Goal: Task Accomplishment & Management: Complete application form

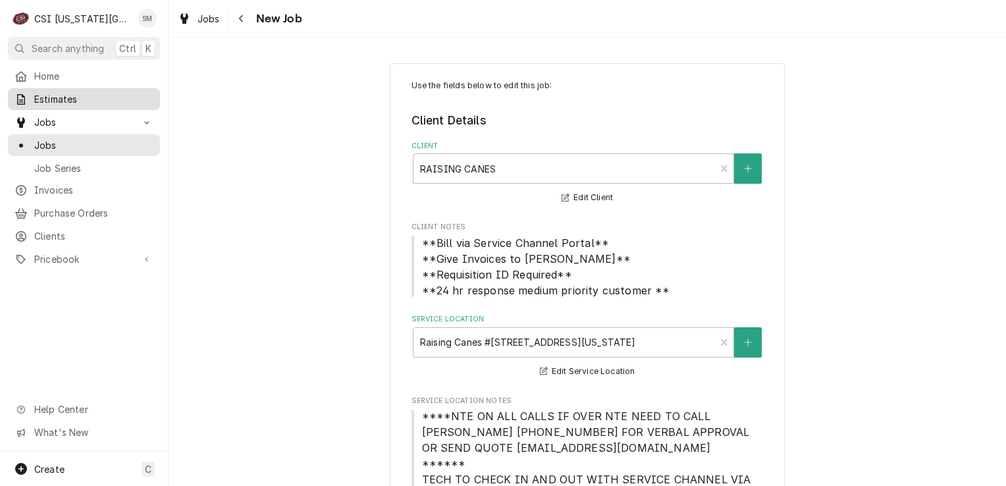
click at [51, 99] on span "Estimates" at bounding box center [93, 99] width 119 height 14
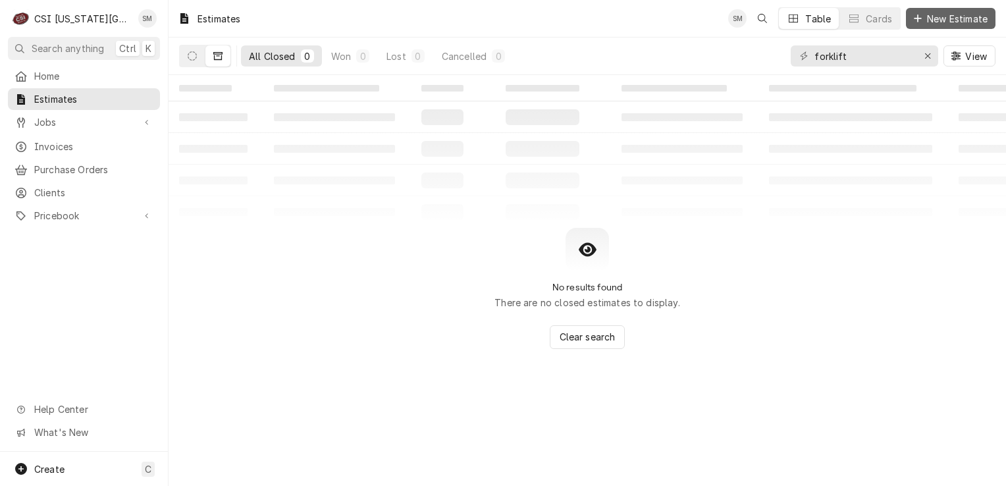
click at [931, 16] on span "New Estimate" at bounding box center [958, 19] width 66 height 14
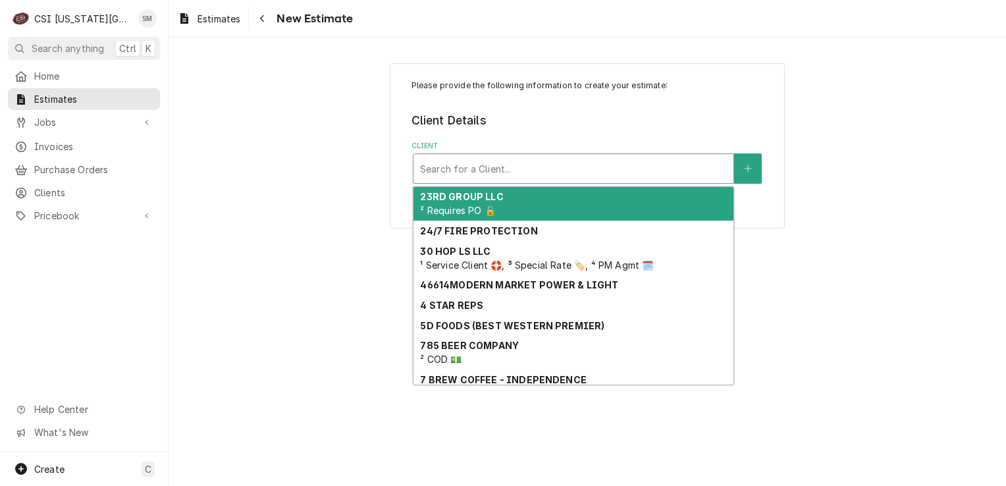
click at [534, 180] on div "Search for a Client..." at bounding box center [574, 168] width 320 height 29
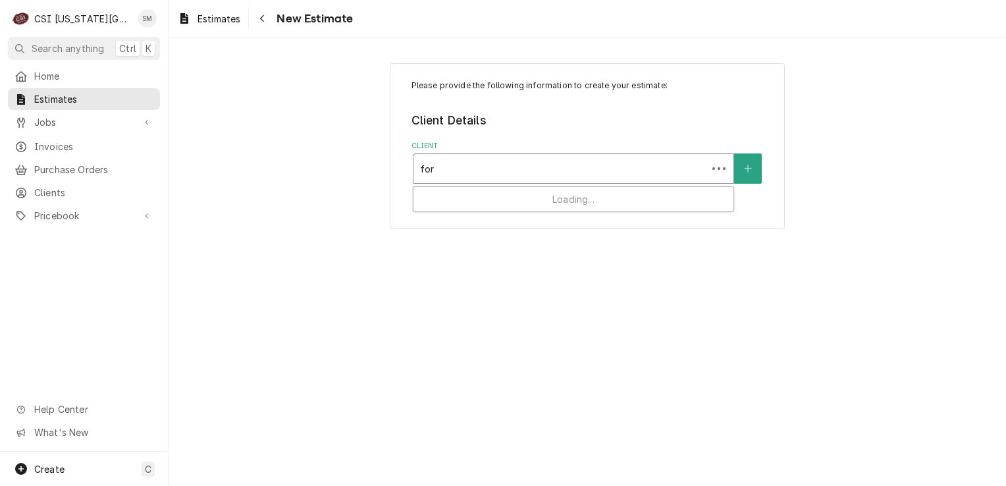
type input "ford"
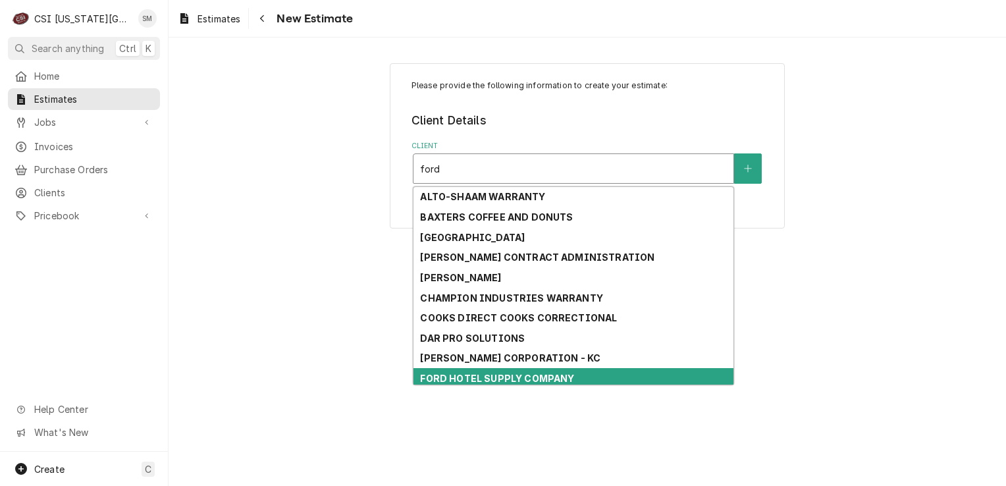
click at [469, 373] on strong "FORD HOTEL SUPPLY COMPANY" at bounding box center [497, 378] width 154 height 11
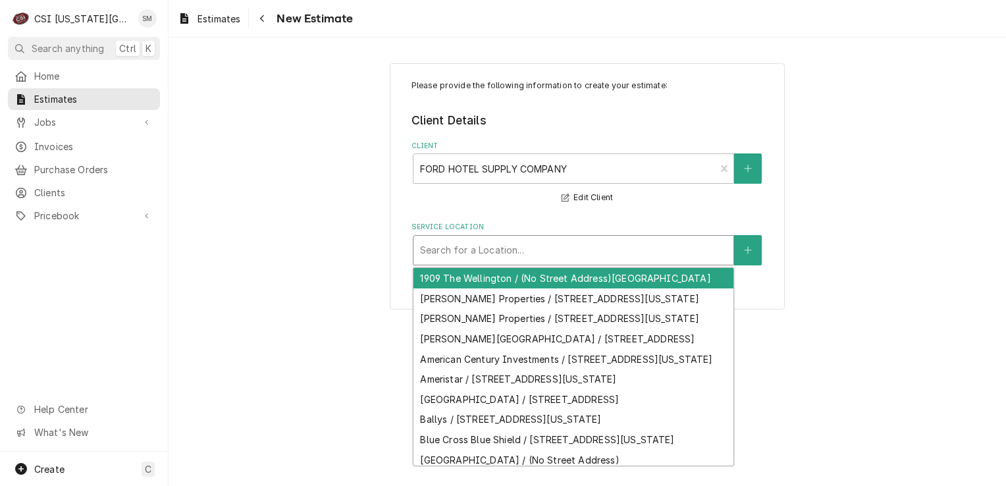
click at [588, 259] on div "Service Location" at bounding box center [573, 250] width 307 height 24
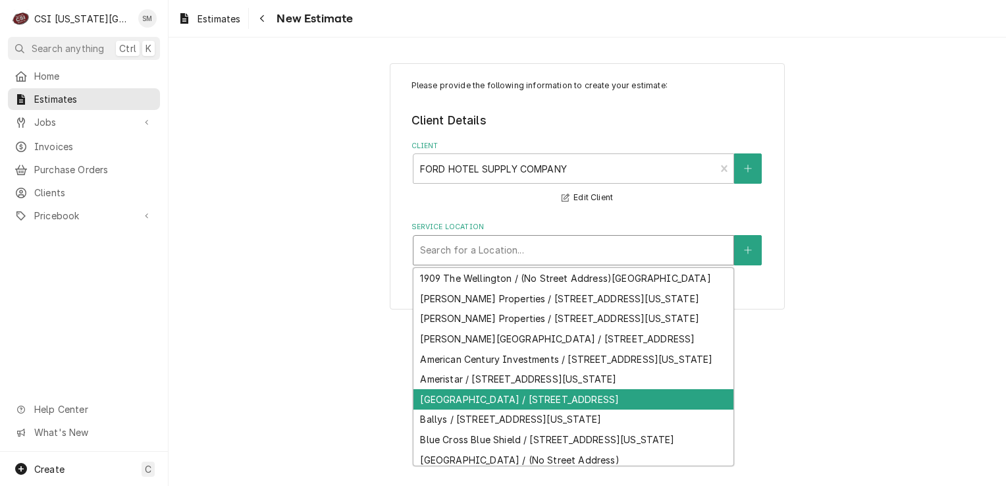
click at [529, 410] on div "[GEOGRAPHIC_DATA] / [STREET_ADDRESS]" at bounding box center [574, 399] width 320 height 20
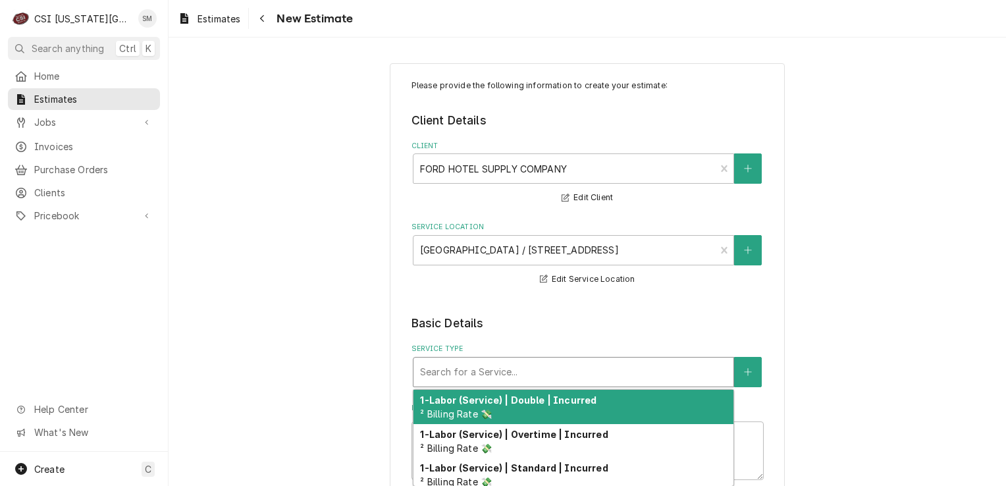
click at [676, 375] on div "Service Type" at bounding box center [573, 372] width 307 height 24
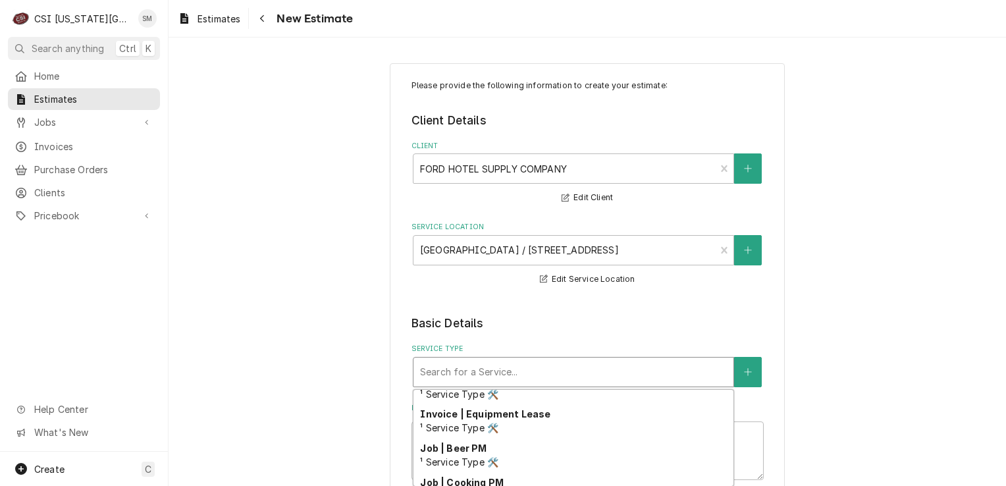
scroll to position [507, 0]
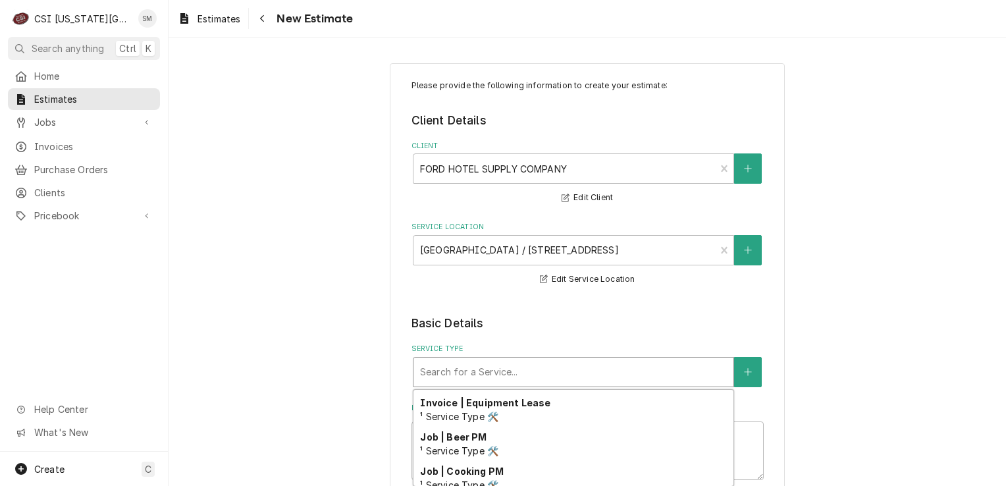
type textarea "x"
type input "s"
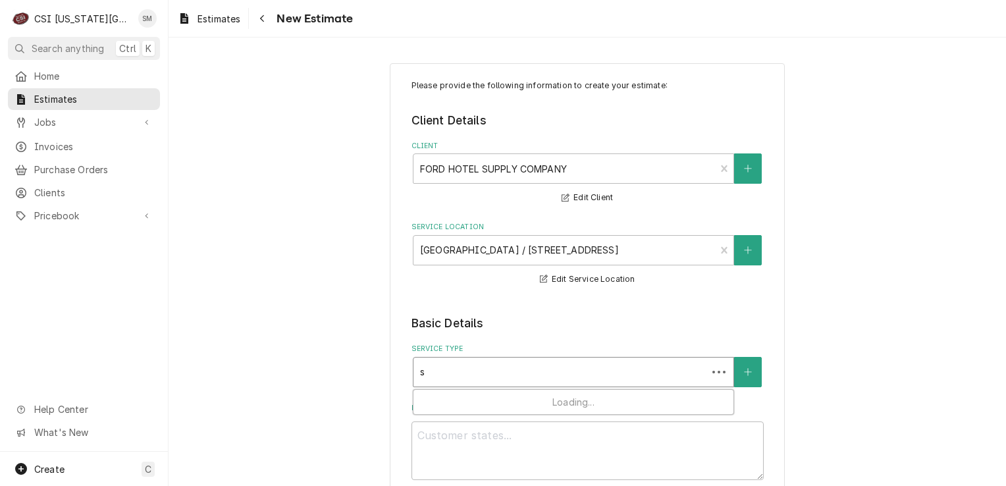
scroll to position [0, 0]
type textarea "x"
type input "sc"
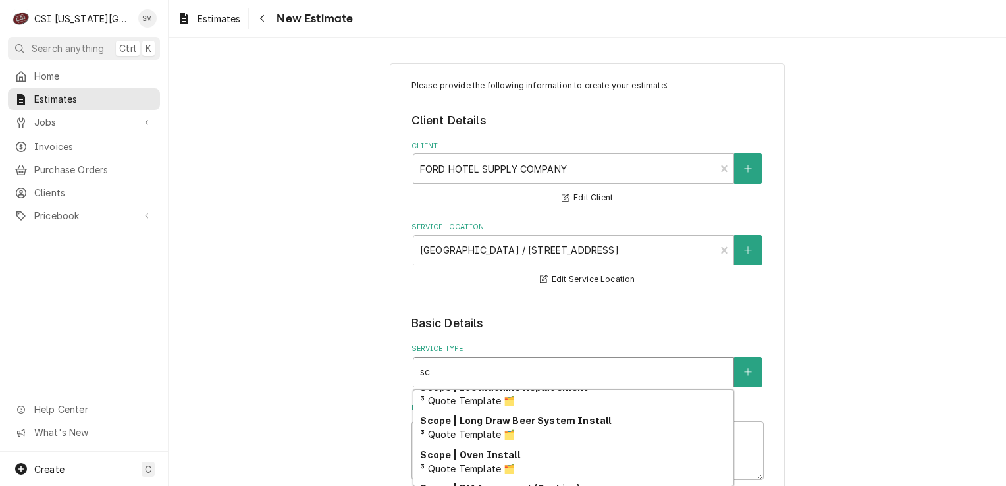
scroll to position [313, 0]
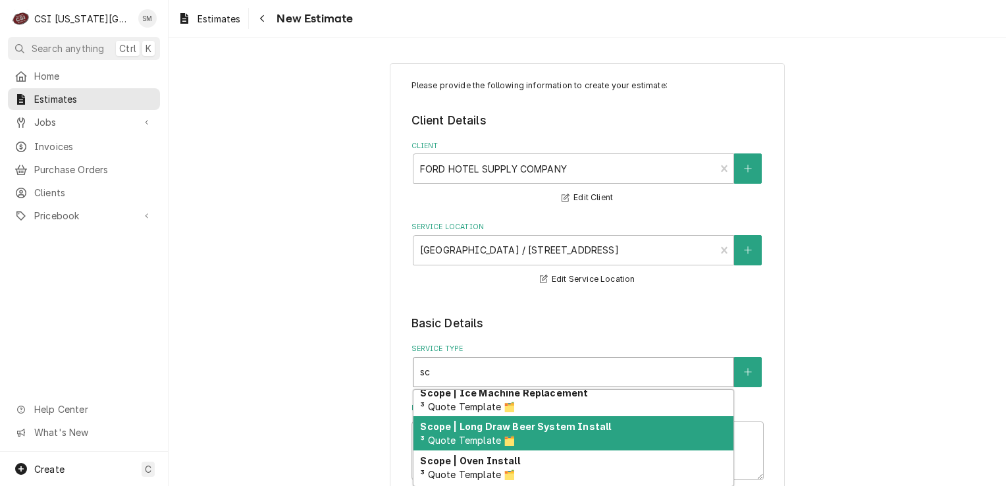
click at [541, 439] on div "Scope | Long Draw Beer System Install ³ Quote Template 🗂️" at bounding box center [574, 433] width 320 height 34
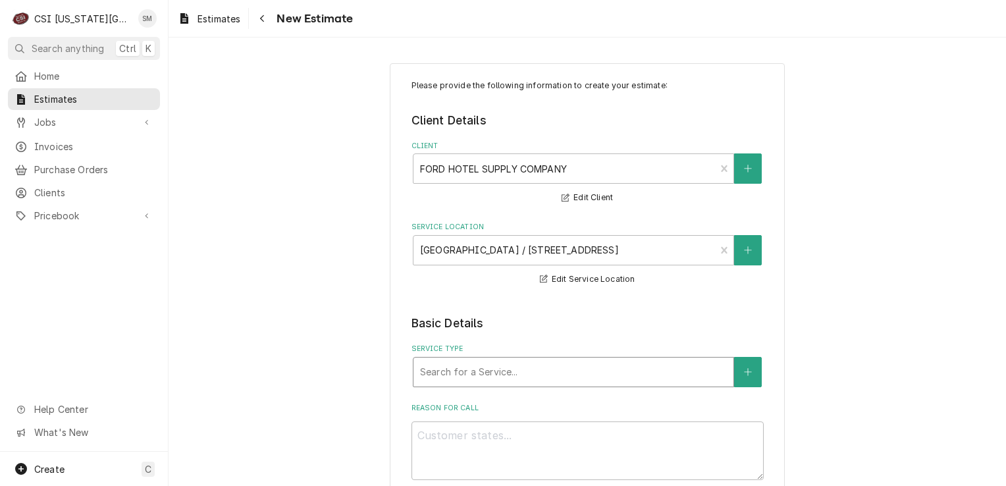
click at [716, 371] on div "Service Type" at bounding box center [573, 372] width 307 height 24
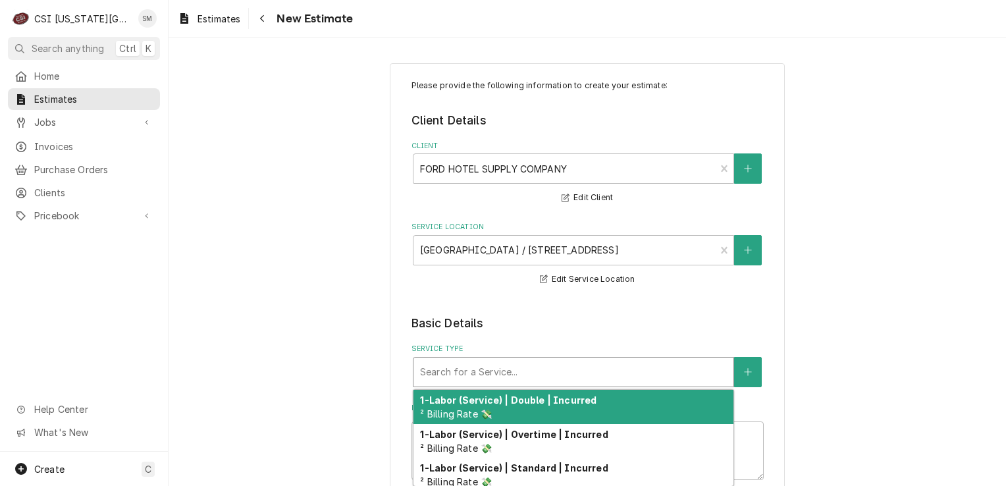
type textarea "x"
type input "s"
type textarea "x"
type input "sc"
type textarea "x"
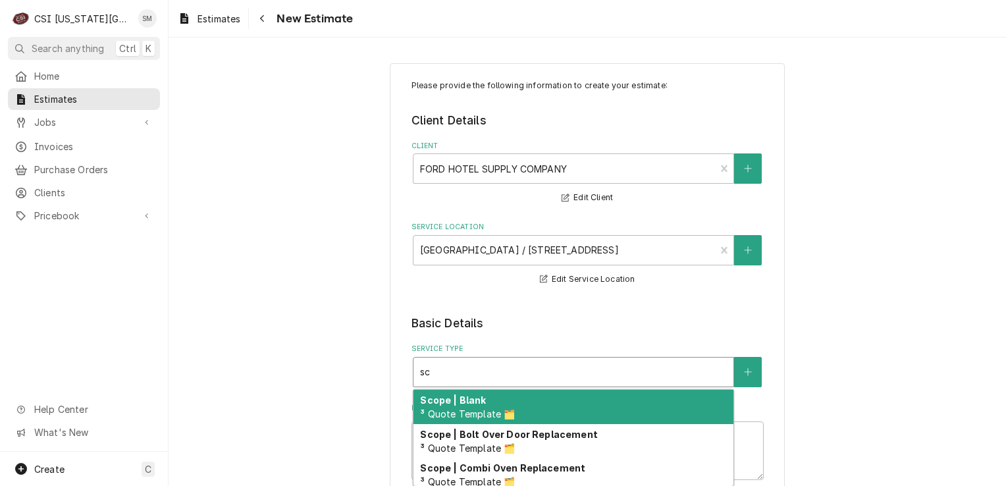
type input "sco"
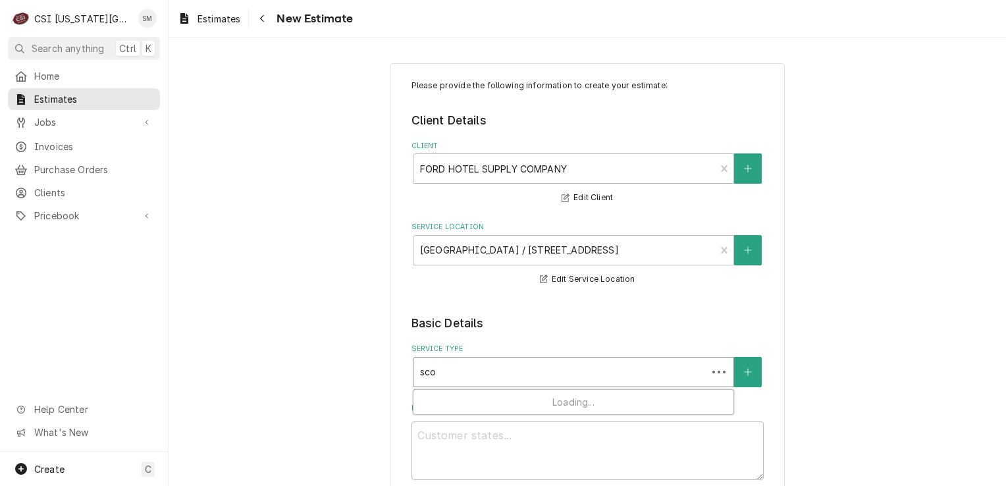
type textarea "x"
type input "scop"
type textarea "x"
type input "scope"
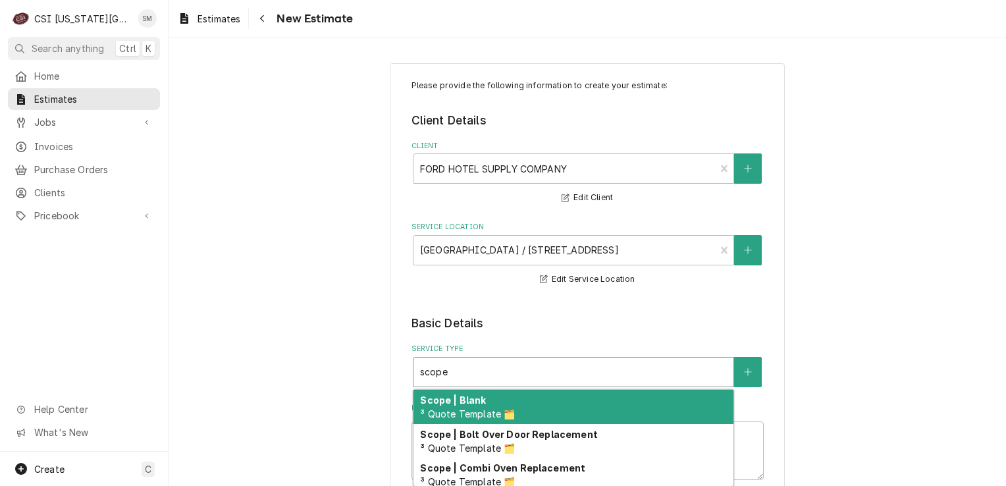
click at [511, 402] on div "Scope | Blank ³ Quote Template 🗂️" at bounding box center [574, 407] width 320 height 34
click at [641, 370] on div "Service Type" at bounding box center [573, 372] width 307 height 24
type textarea "x"
type input "s"
type textarea "x"
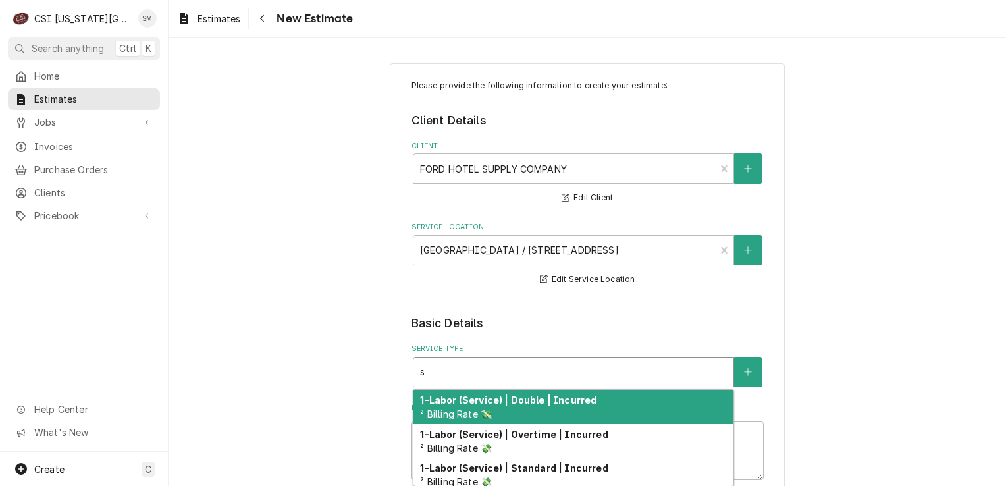
type input "sc"
type textarea "x"
type input "sco"
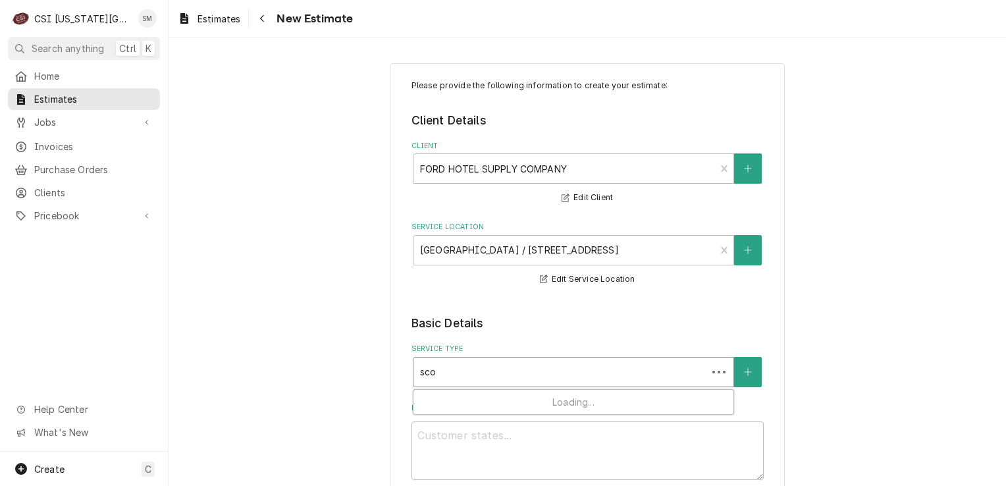
type textarea "x"
type input "scop"
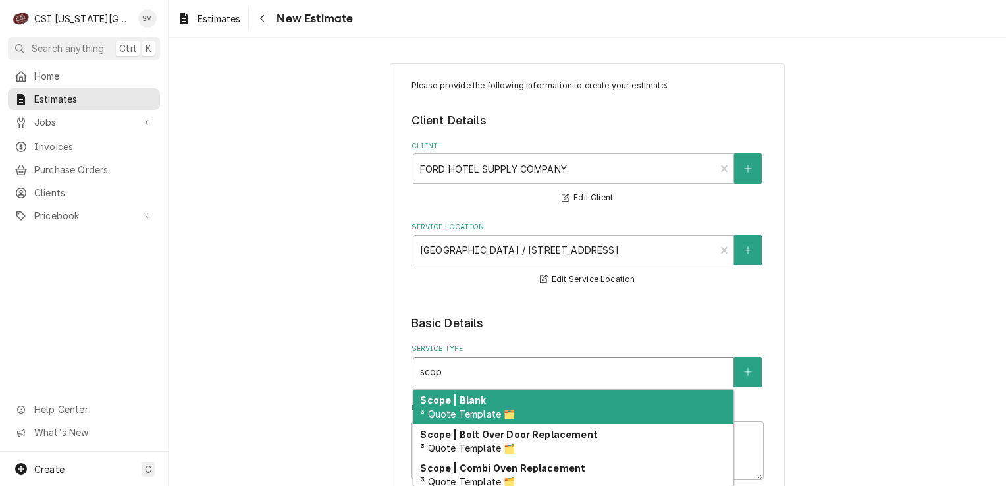
type textarea "x"
type input "scope"
type textarea "x"
type input "scope"
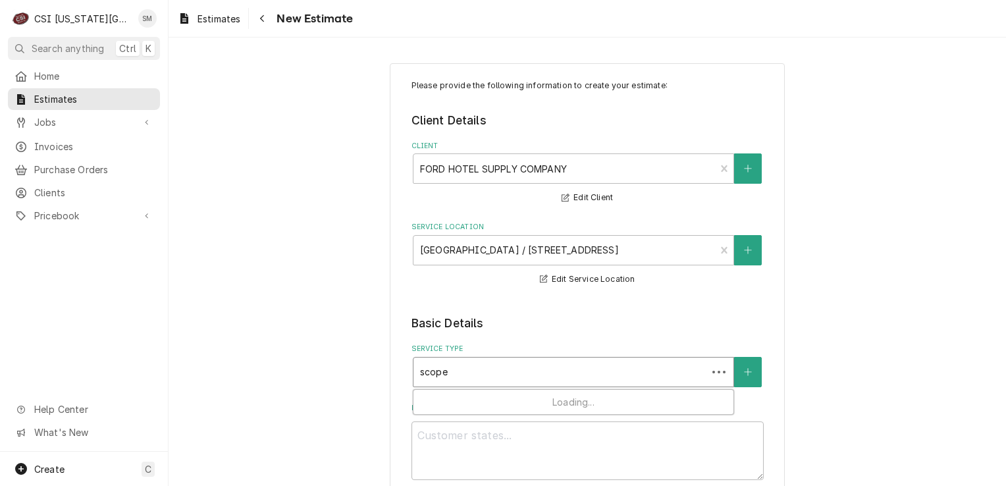
type textarea "x"
type input "scope l"
type textarea "x"
type input "scope lo"
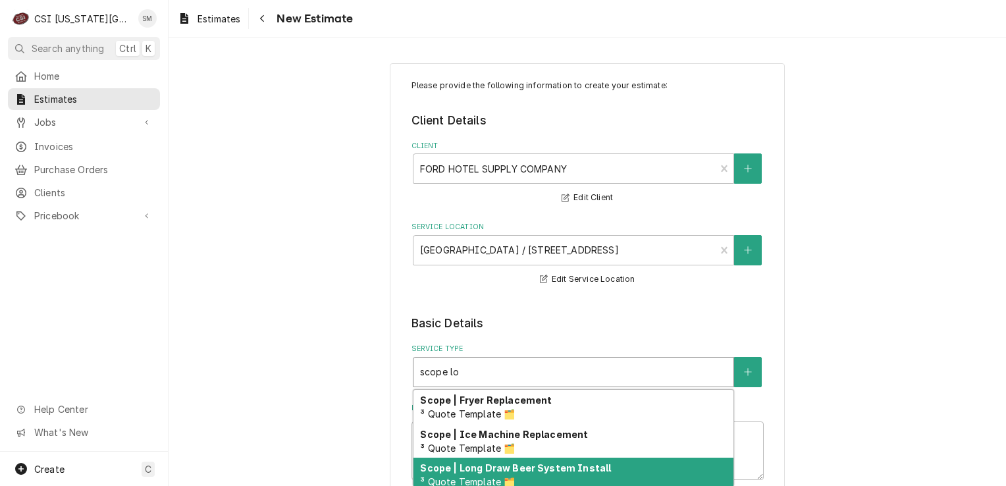
click at [529, 474] on div "Scope | Long Draw Beer System Install ³ Quote Template 🗂️" at bounding box center [574, 475] width 320 height 34
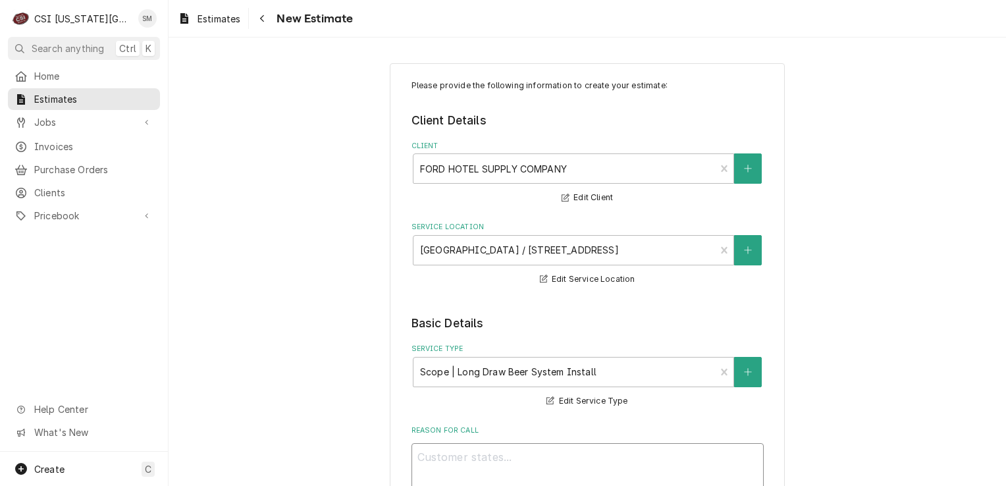
click at [569, 456] on textarea "Reason For Call" at bounding box center [588, 472] width 352 height 59
type textarea "x"
type textarea "R"
type textarea "x"
type textarea "Ru"
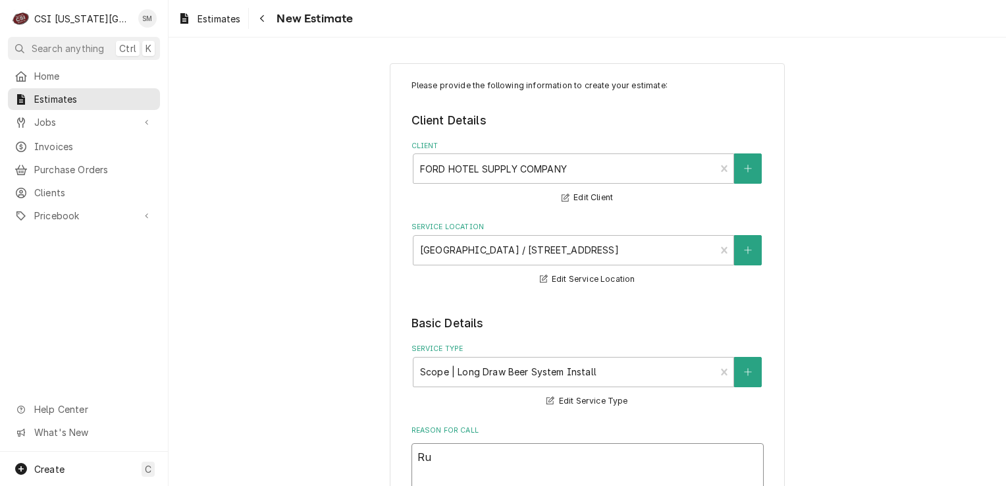
type textarea "x"
type textarea "Run"
type textarea "x"
type textarea "Run"
type textarea "x"
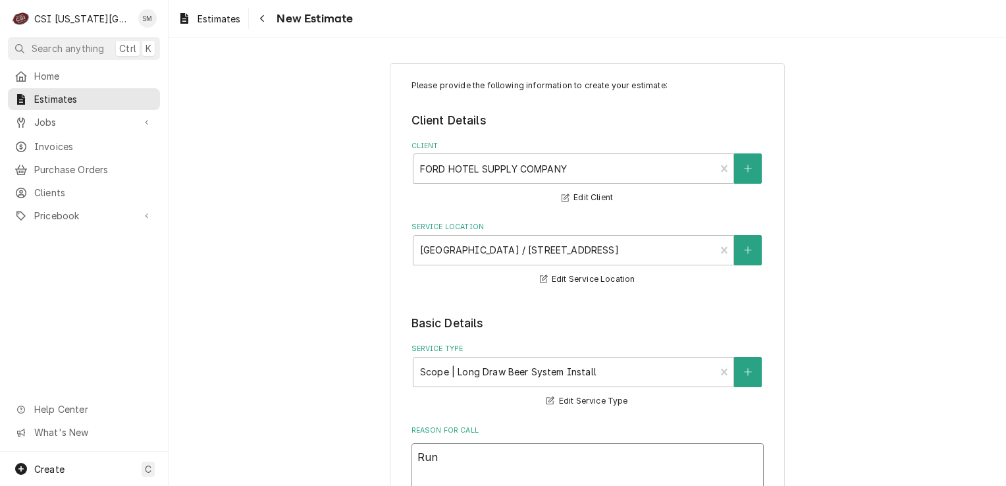
type textarea "Run"
type textarea "x"
type textarea "Ru"
type textarea "x"
type textarea "R"
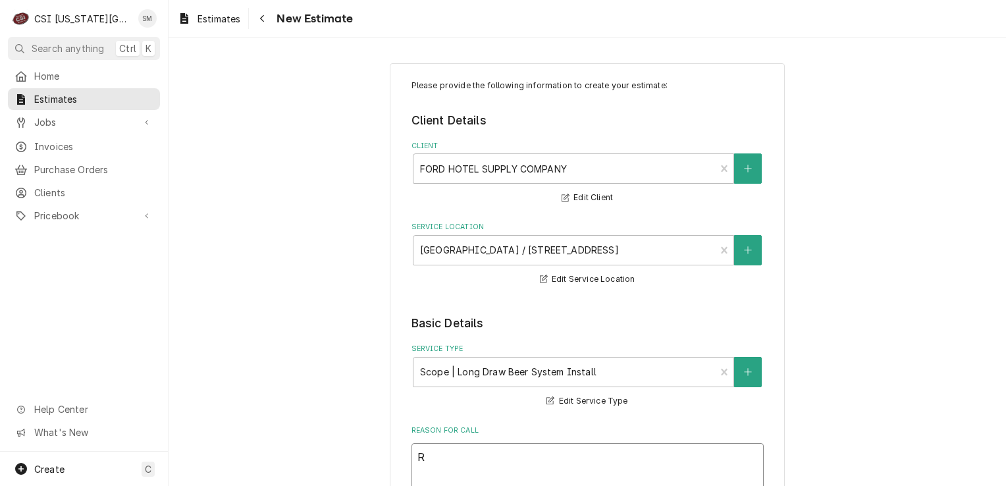
type textarea "x"
type textarea "S"
type textarea "x"
type textarea "Su"
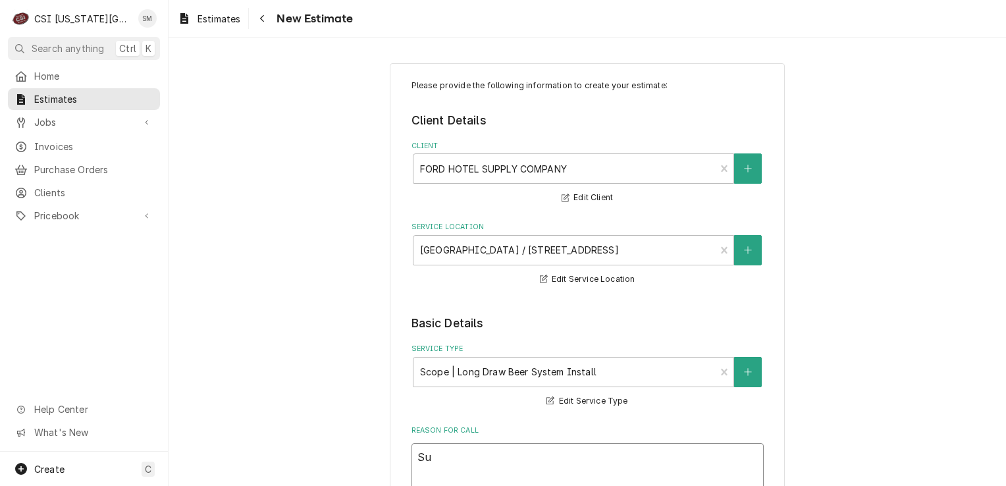
type textarea "x"
type textarea "Sup"
type textarea "x"
type textarea "Supp"
type textarea "x"
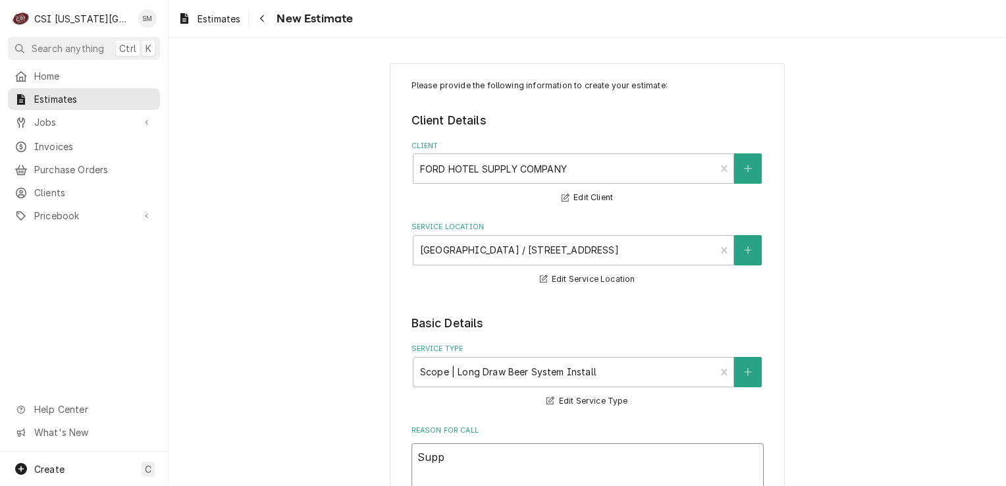
type textarea "Suppl"
type textarea "x"
type textarea "Supply"
type textarea "x"
type textarea "Supply"
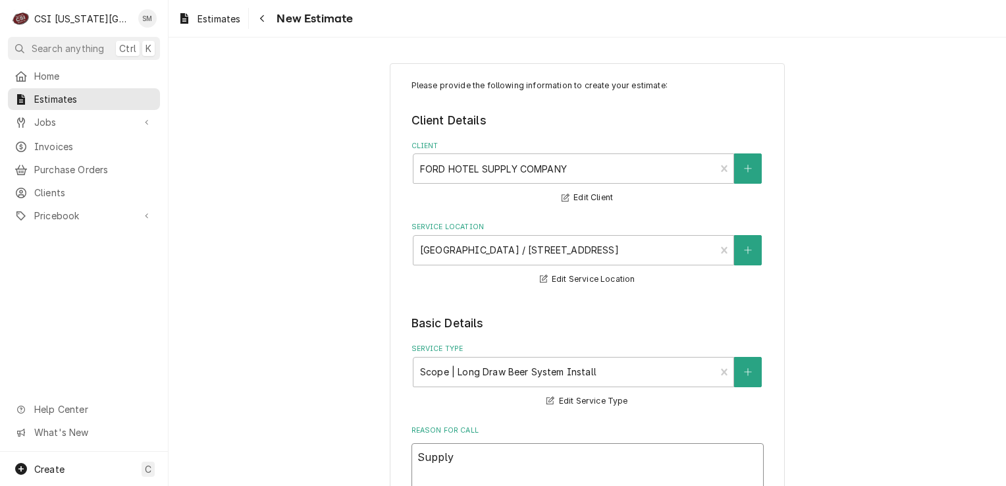
type textarea "x"
type textarea "Supply a"
type textarea "x"
type textarea "Supply an"
type textarea "x"
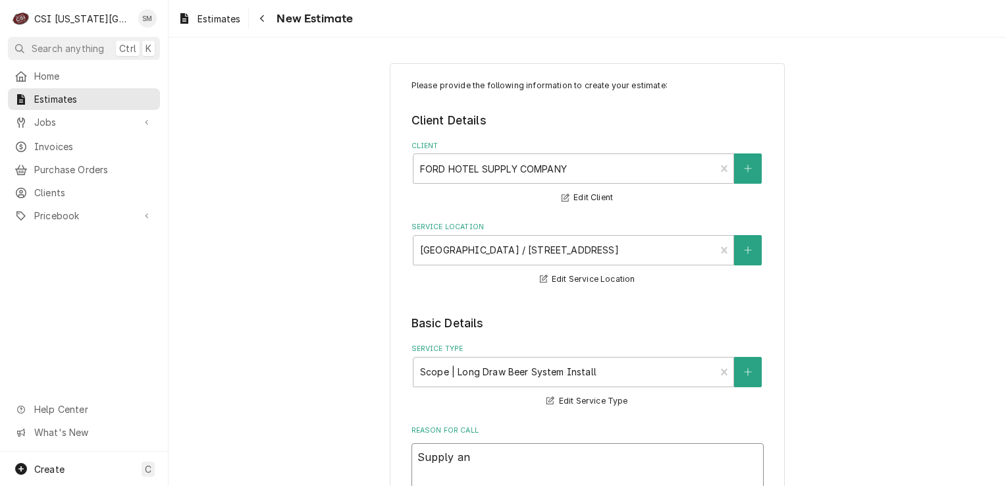
type textarea "Supply and"
type textarea "x"
type textarea "Supply and"
type textarea "x"
type textarea "Supply and r"
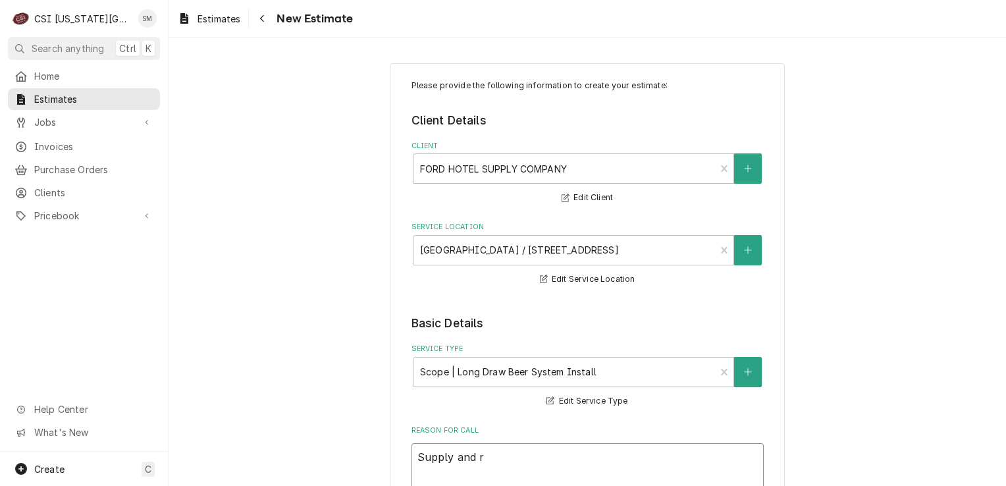
type textarea "x"
type textarea "Supply and ru"
type textarea "x"
type textarea "Supply and run"
type textarea "x"
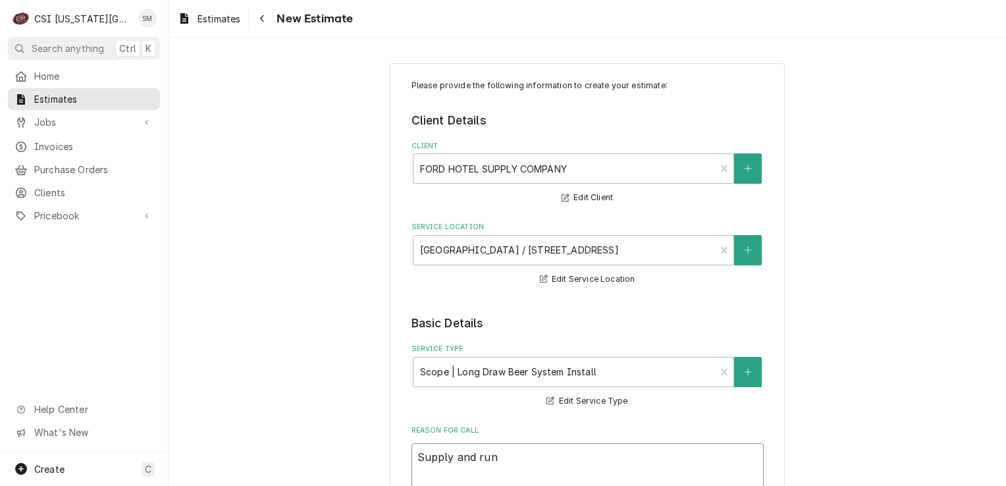
type textarea "Supply and run"
type textarea "x"
type textarea "Supply and run n"
type textarea "x"
type textarea "Supply and run ne"
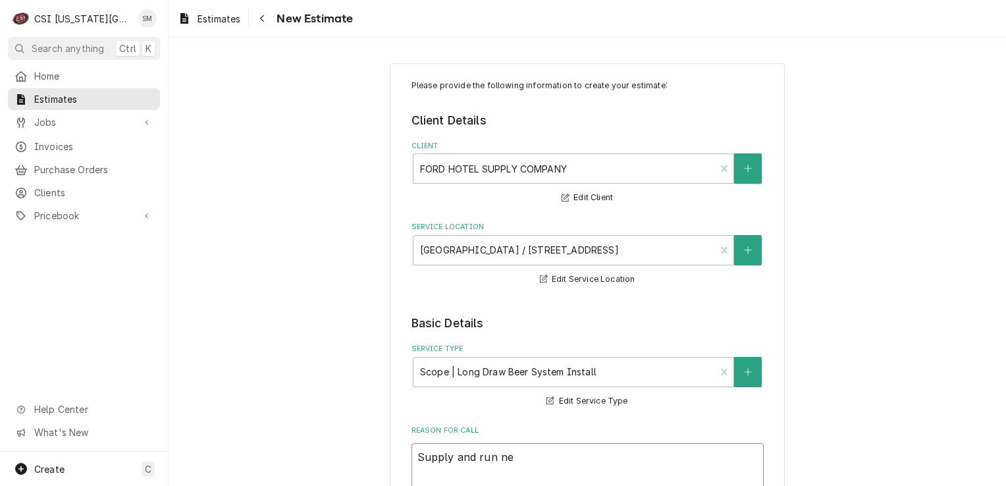
type textarea "x"
type textarea "Supply and run new"
type textarea "x"
type textarea "Supply and run new"
type textarea "x"
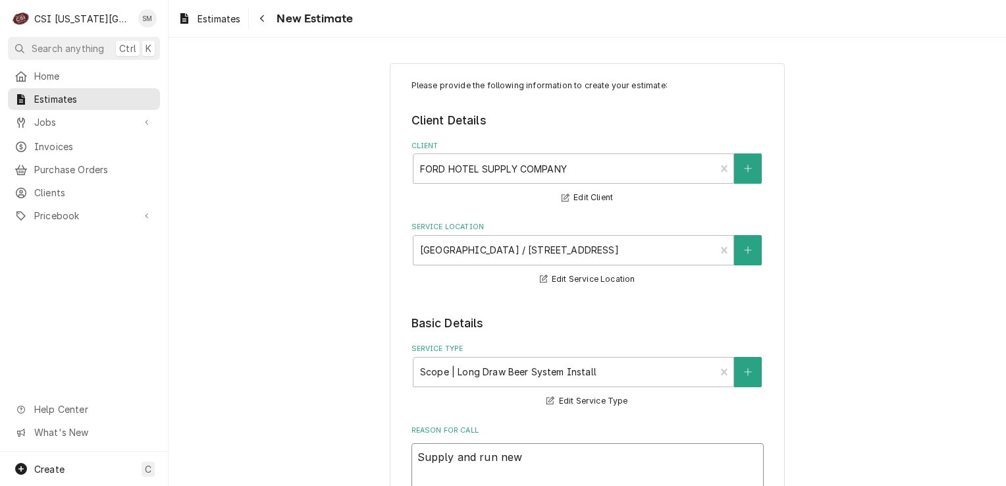
type textarea "Supply and run new b"
type textarea "x"
type textarea "Supply and run new be"
type textarea "x"
type textarea "Supply and run new bee"
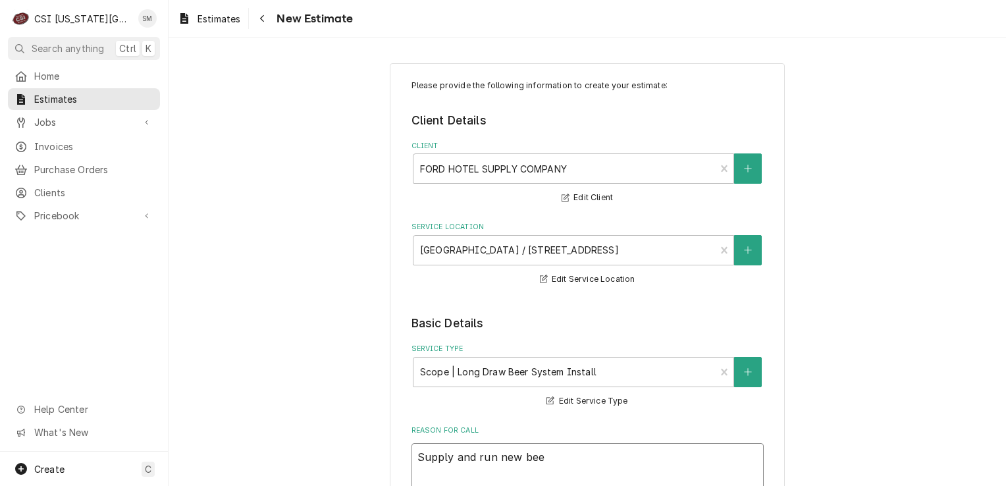
type textarea "x"
type textarea "Supply and run new beer"
type textarea "x"
type textarea "Supply and run new beer"
type textarea "x"
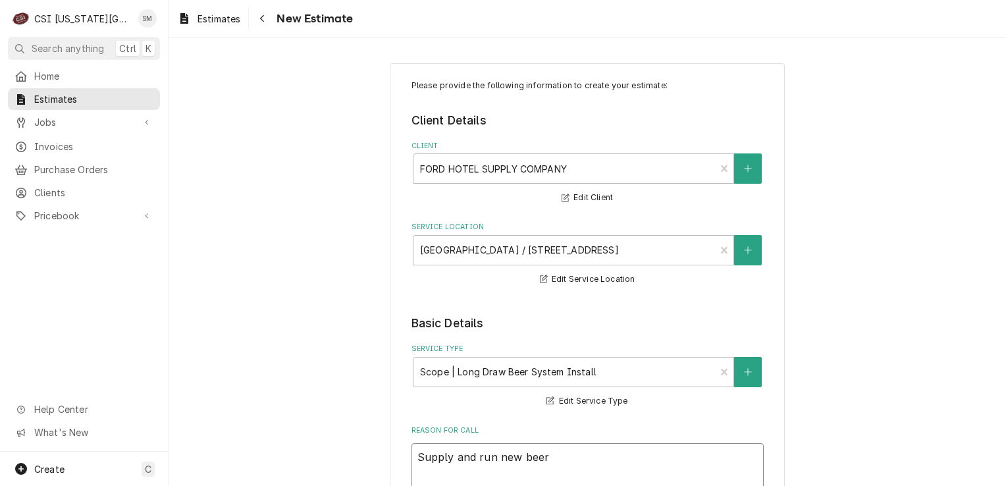
type textarea "Supply and run new beer l"
type textarea "x"
type textarea "Supply and run new beer li"
type textarea "x"
type textarea "Supply and run new beer lin"
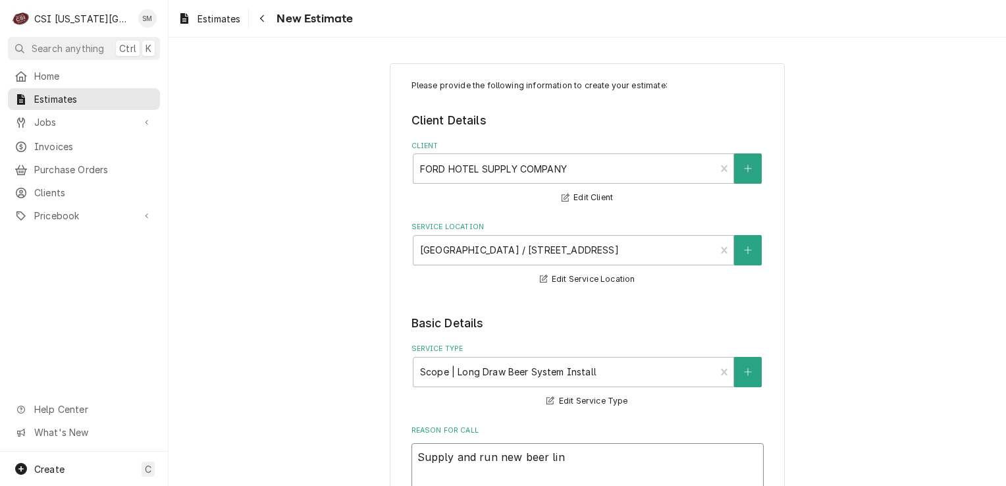
type textarea "x"
type textarea "Supply and run new beer line"
type textarea "x"
type textarea "Supply and run new beer lines"
type textarea "x"
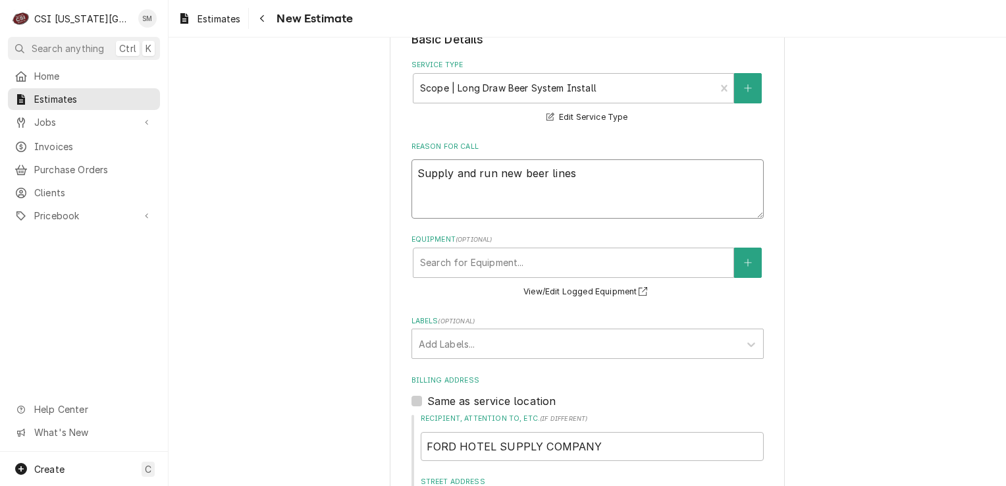
scroll to position [290, 0]
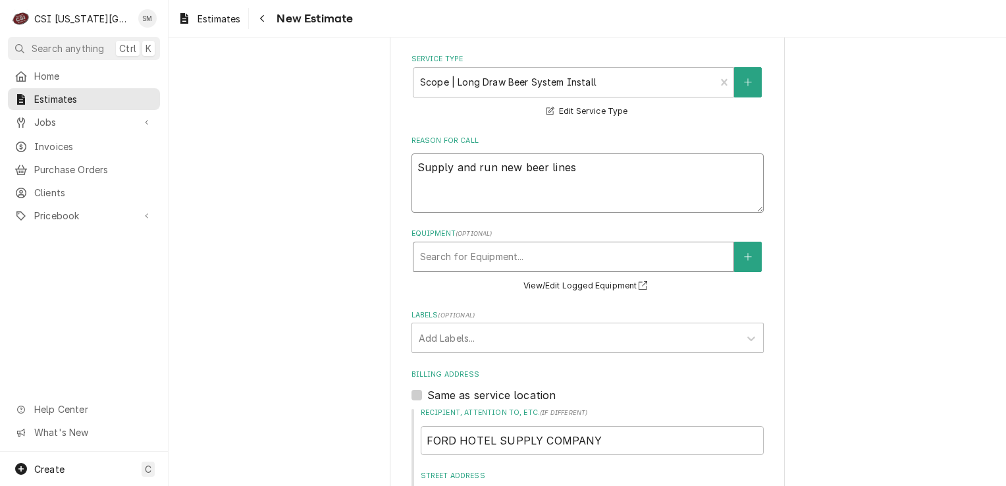
type textarea "Supply and run new beer lines"
click at [565, 264] on div "Equipment" at bounding box center [573, 257] width 307 height 24
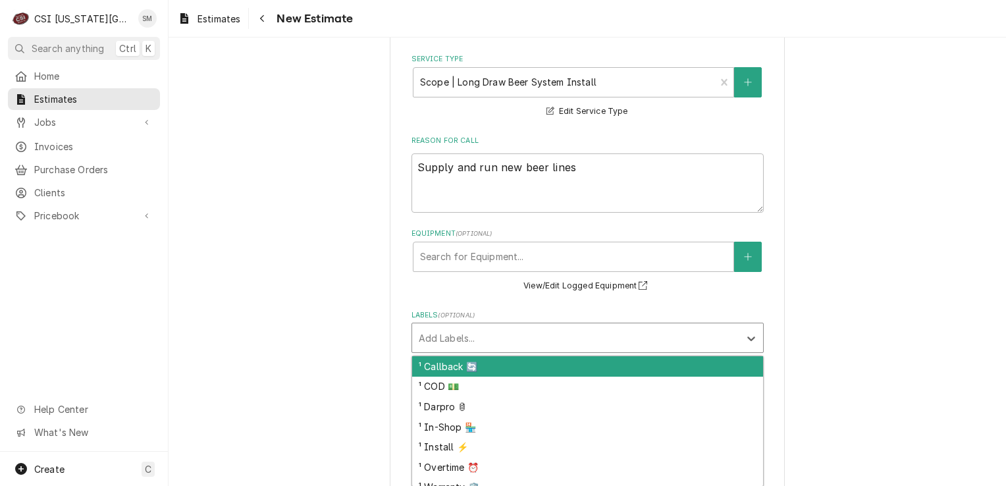
click at [709, 340] on div "Labels" at bounding box center [576, 338] width 314 height 24
type input "in"
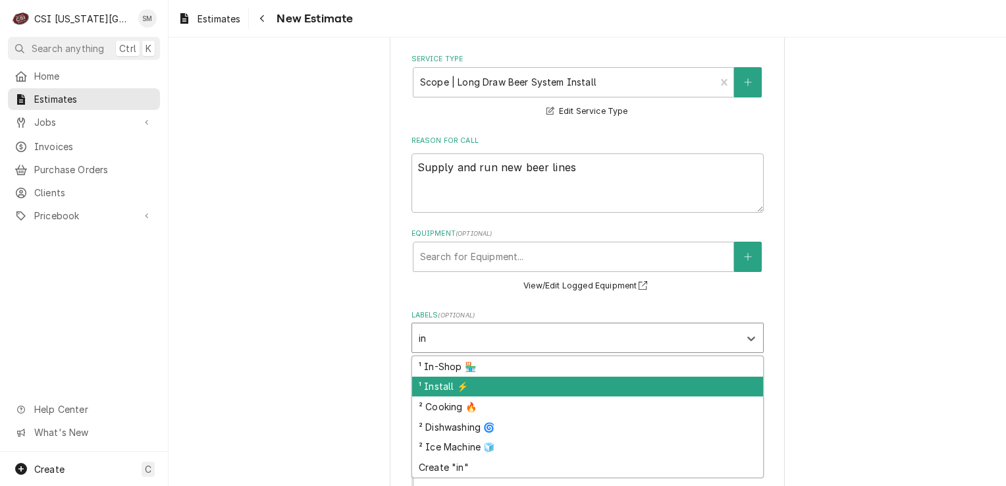
click at [502, 387] on div "¹ Install ⚡️" at bounding box center [587, 387] width 351 height 20
type textarea "x"
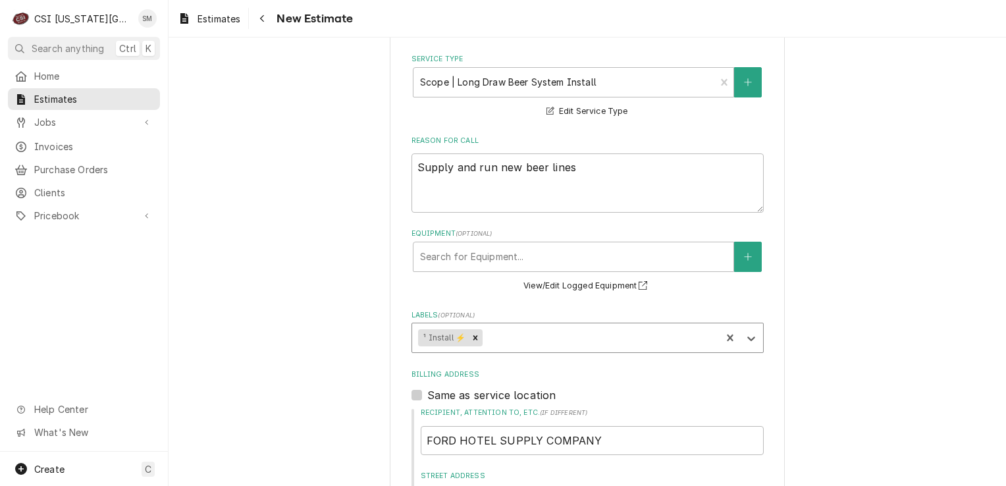
type textarea "x"
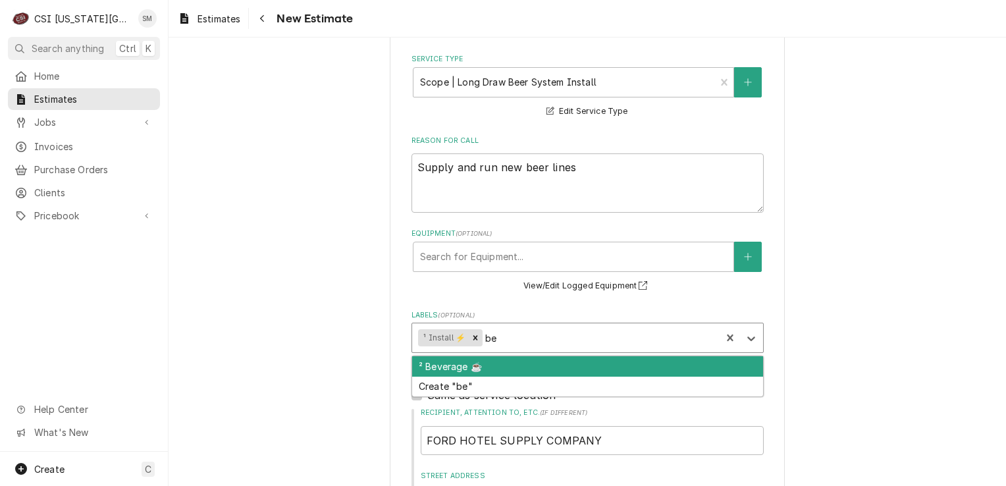
type input "bev"
click at [471, 368] on div "² Beverage ☕️" at bounding box center [587, 366] width 351 height 20
type textarea "x"
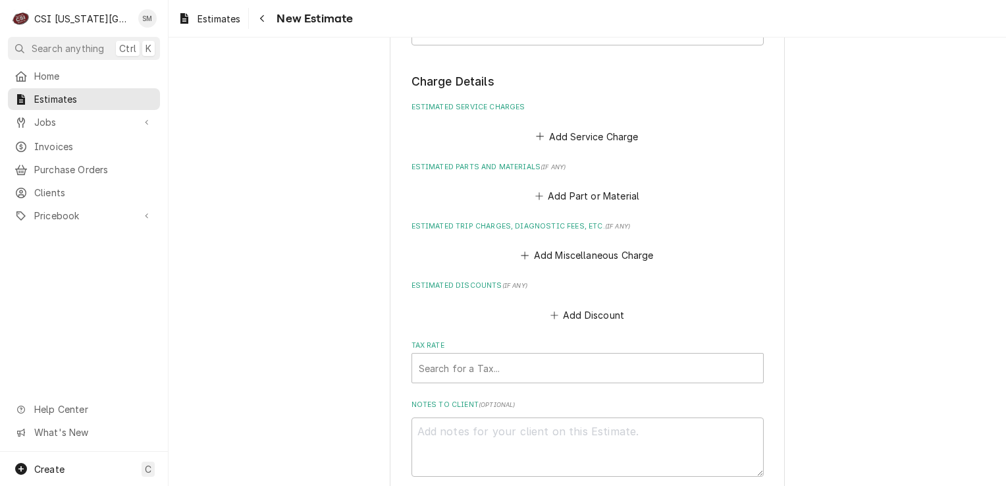
scroll to position [1106, 0]
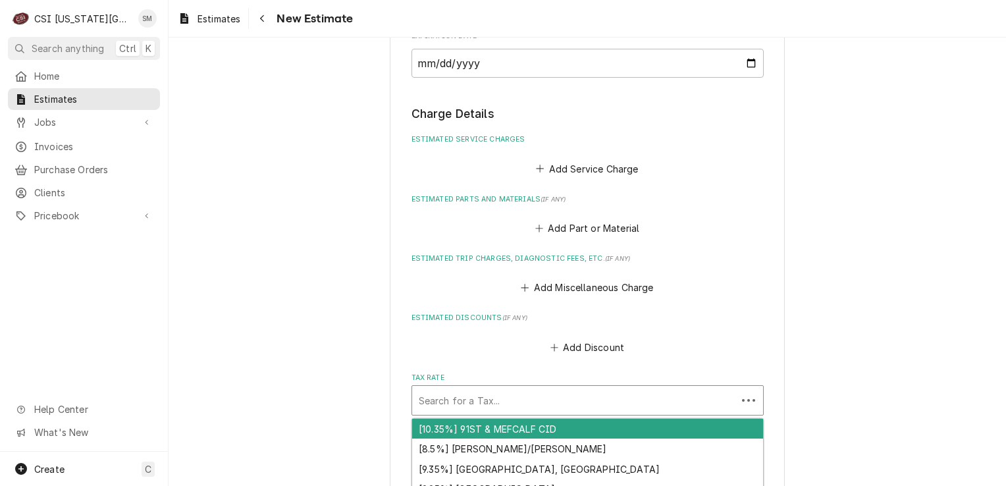
click at [597, 406] on div "Tax Rate" at bounding box center [574, 401] width 311 height 24
type textarea "x"
type input "m"
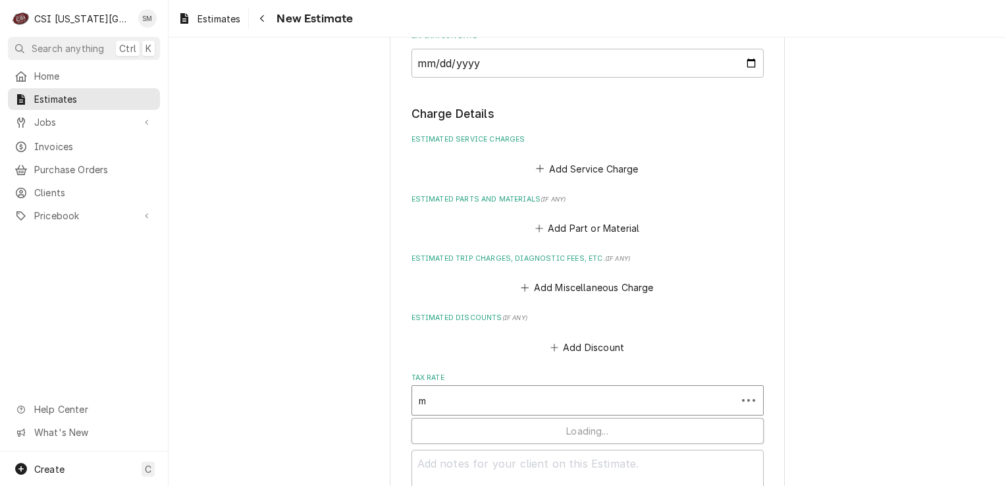
type textarea "x"
type input "mo"
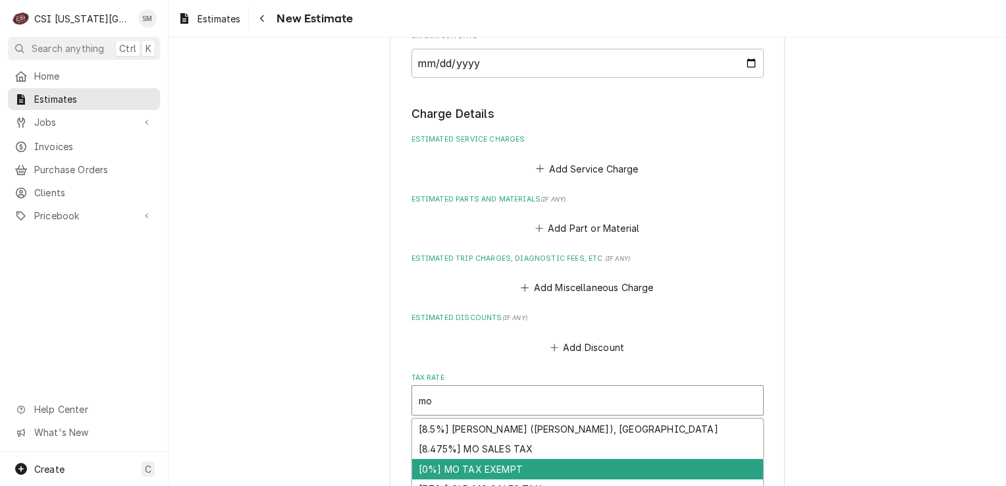
click at [485, 465] on div "[0%] MO TAX EXEMPT" at bounding box center [587, 469] width 351 height 20
type textarea "x"
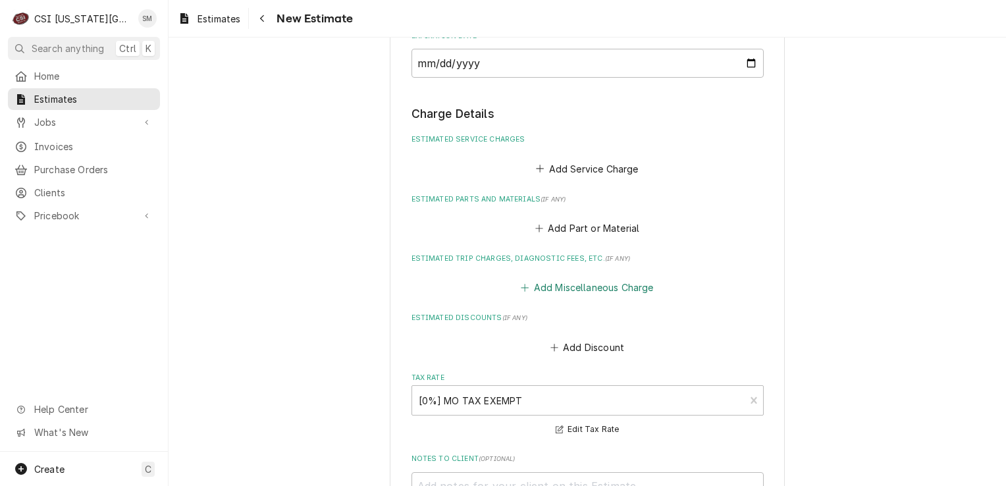
click at [527, 283] on button "Add Miscellaneous Charge" at bounding box center [587, 288] width 137 height 18
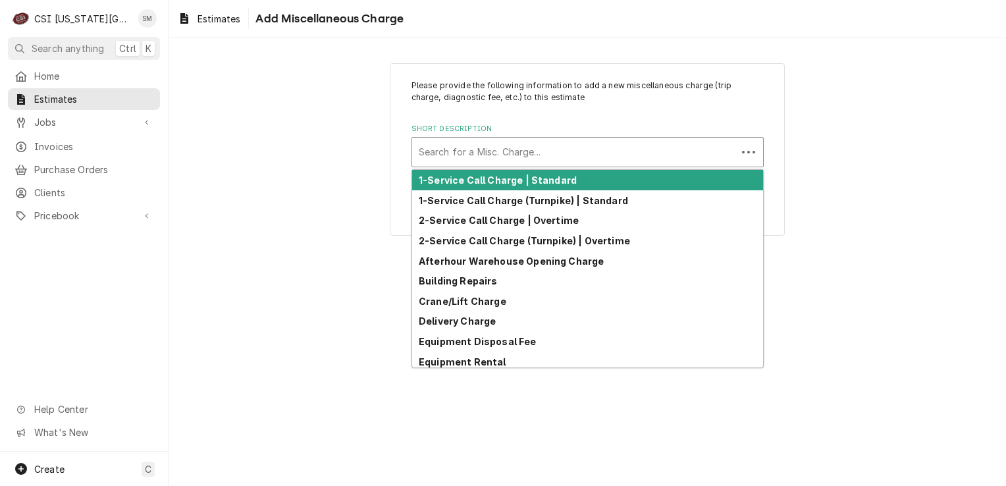
click at [513, 155] on div "Short Description" at bounding box center [574, 152] width 311 height 24
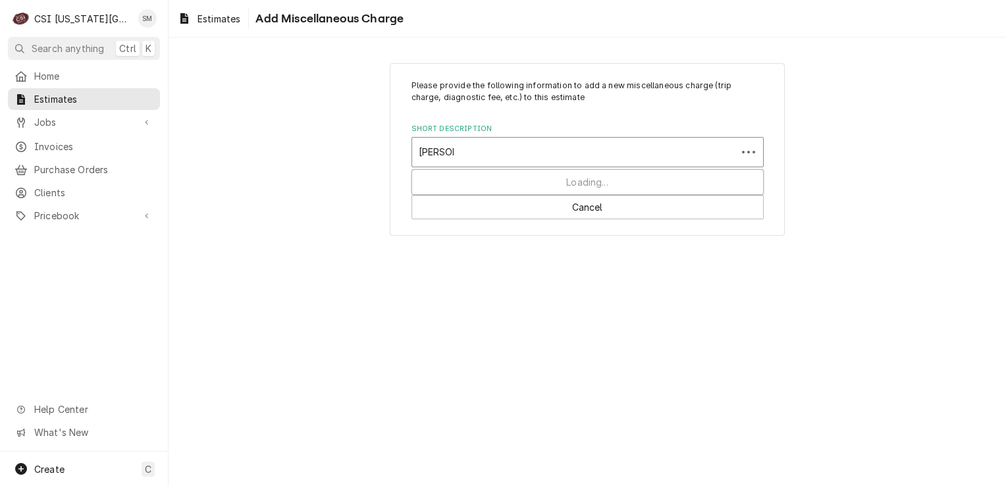
type input "bev mat"
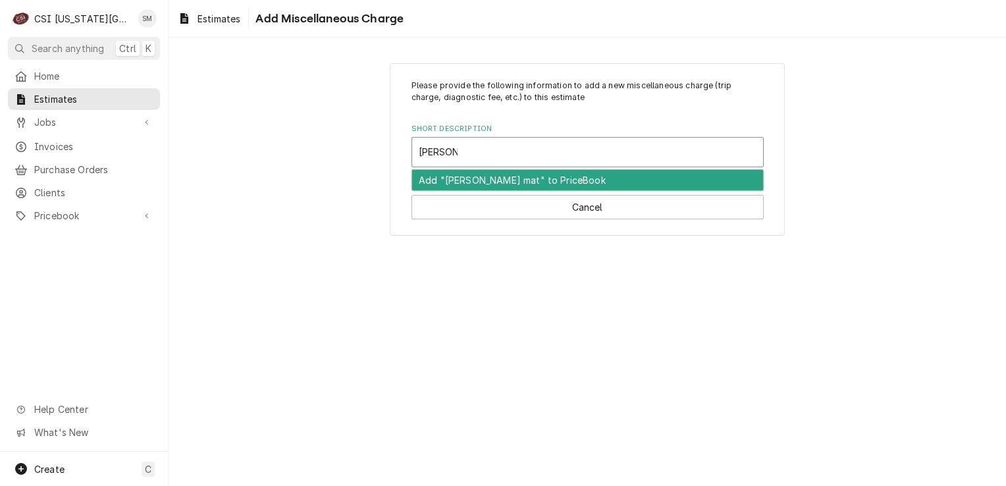
type textarea "x"
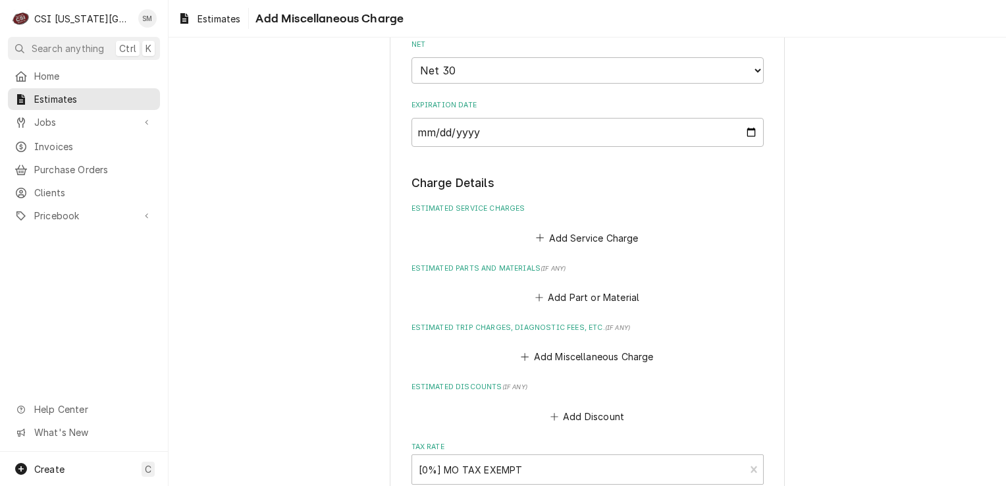
scroll to position [1044, 0]
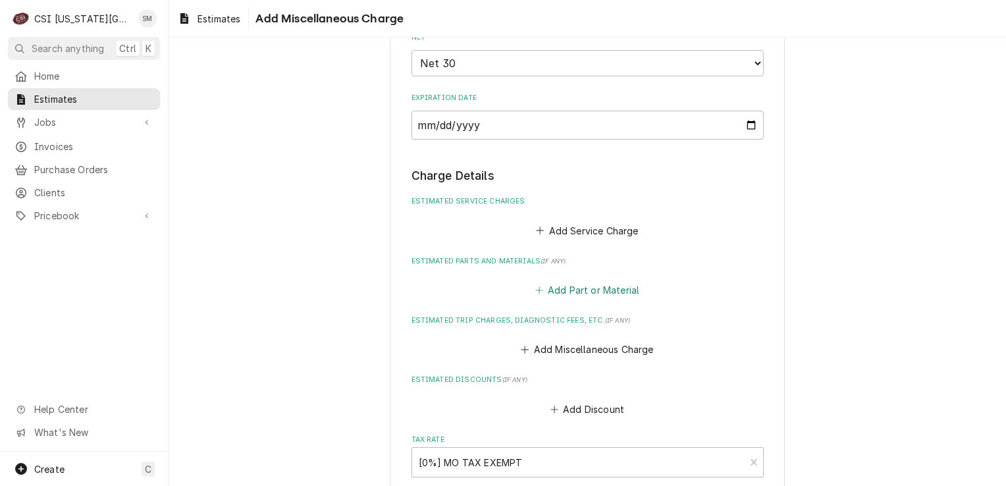
click at [535, 286] on icon "Estimated Parts and Materials" at bounding box center [539, 290] width 8 height 9
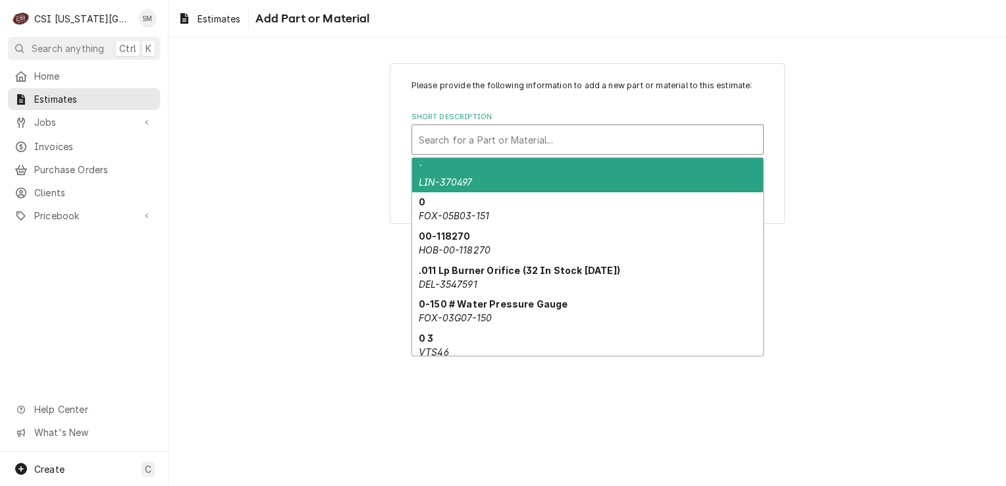
click at [508, 141] on div "Short Description" at bounding box center [588, 140] width 338 height 24
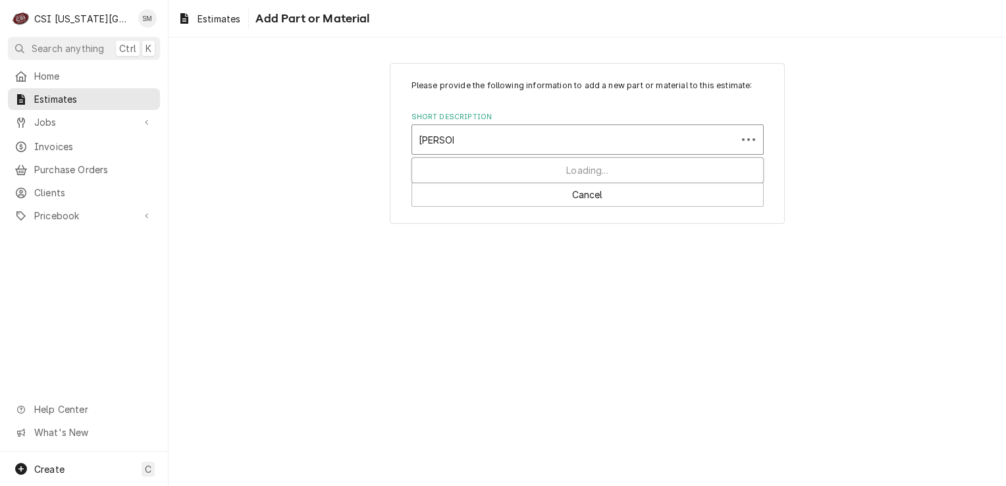
type input "bev mat"
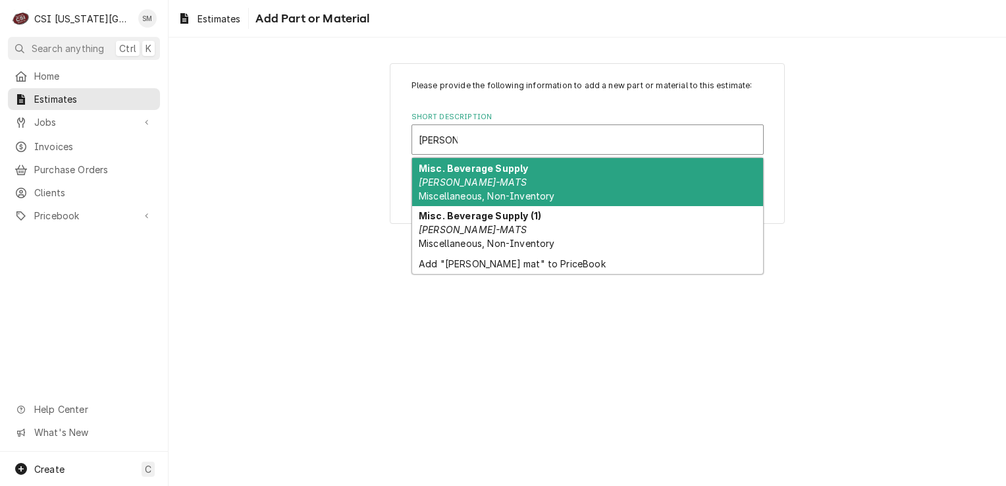
click at [503, 183] on div "Misc. Beverage Supply BEV-MATS Miscellaneous, Non-Inventory" at bounding box center [587, 182] width 351 height 48
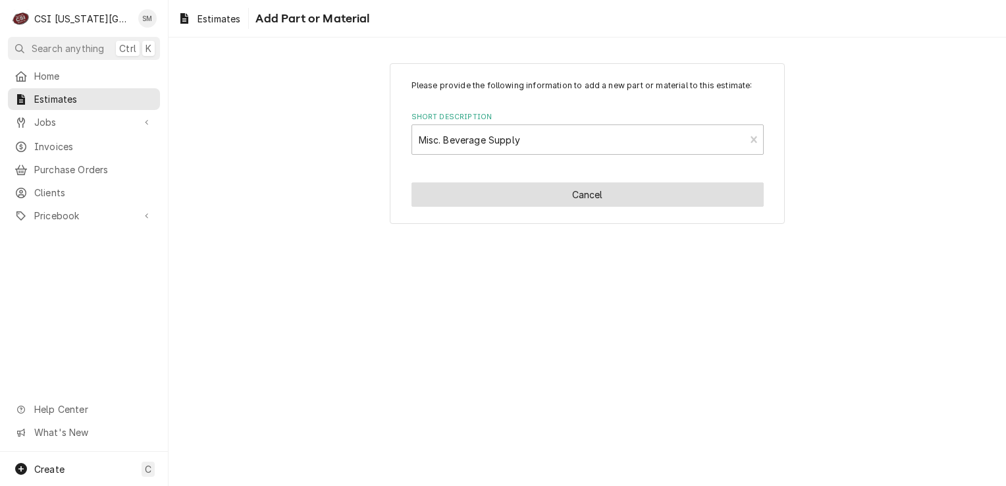
click at [503, 183] on button "Cancel" at bounding box center [588, 194] width 352 height 24
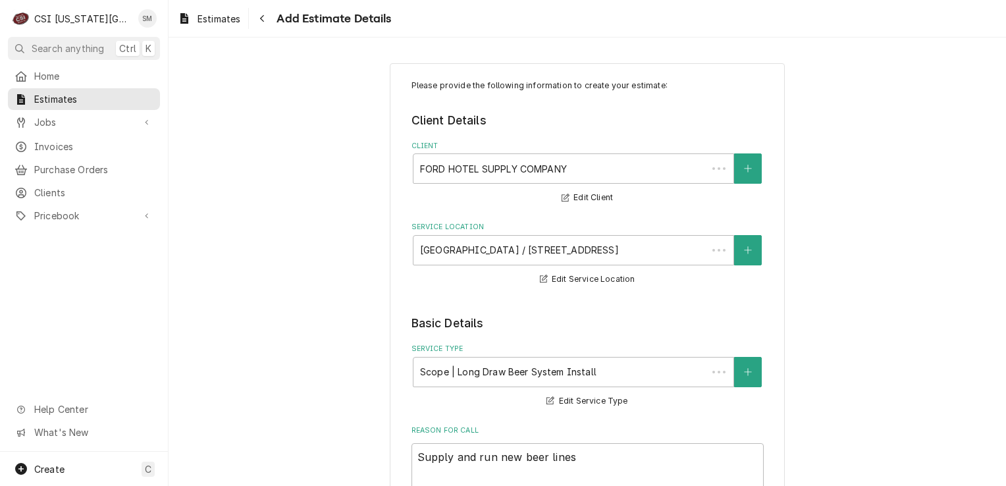
scroll to position [1029, 0]
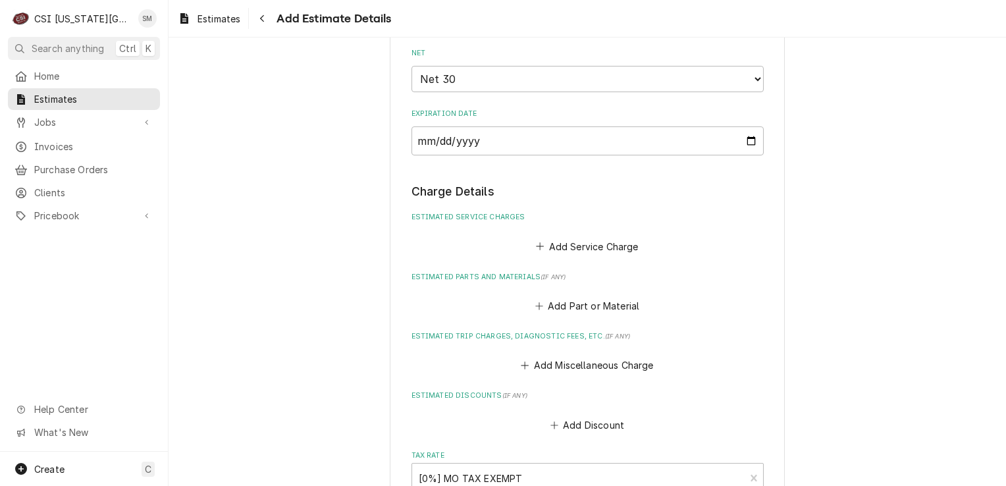
type textarea "x"
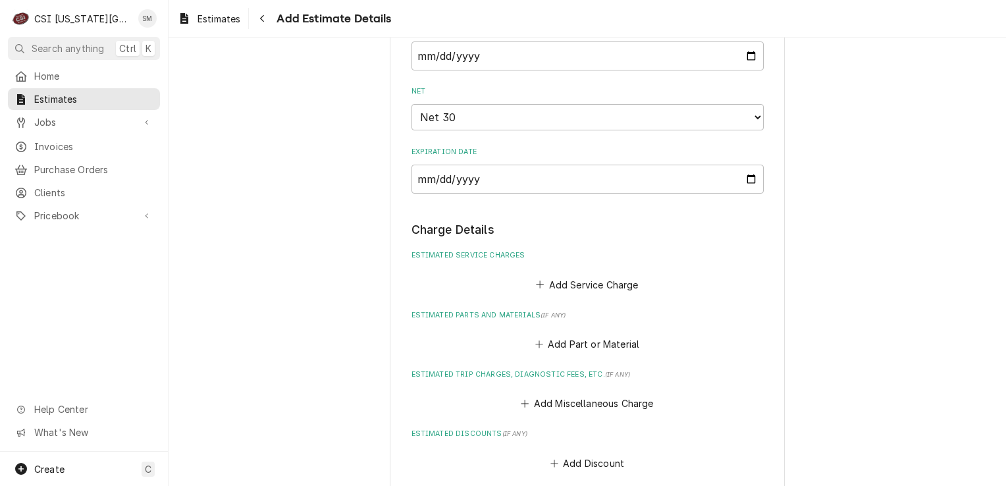
scroll to position [980, 0]
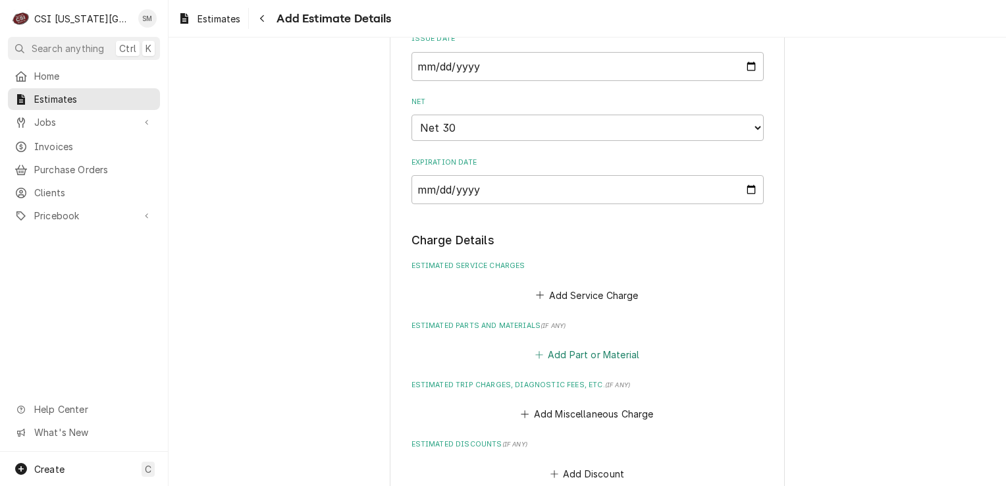
click at [539, 350] on icon "Estimated Parts and Materials" at bounding box center [539, 354] width 8 height 9
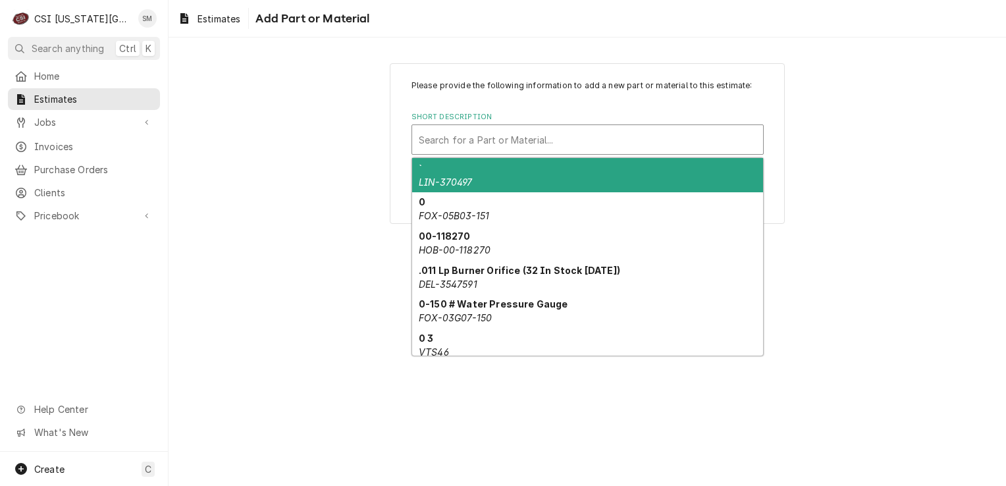
click at [477, 138] on div "Short Description" at bounding box center [588, 140] width 338 height 24
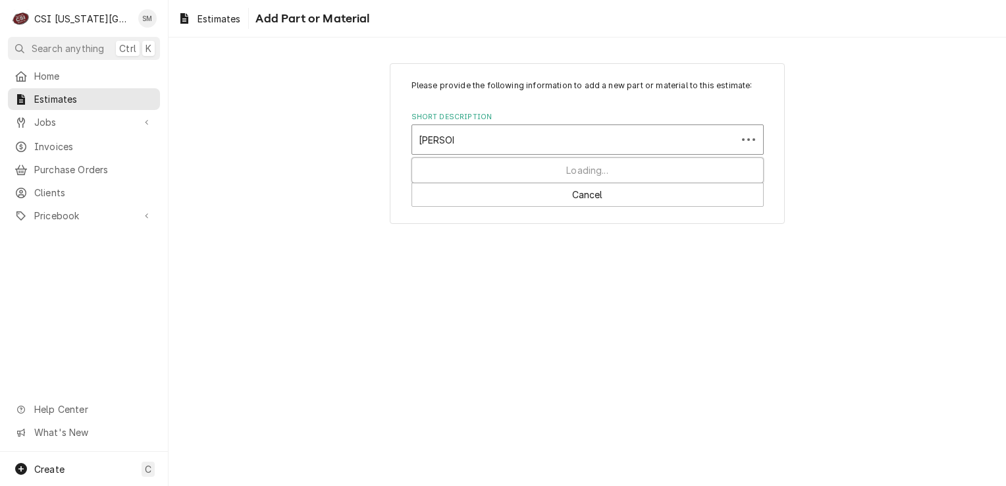
type input "bev mat"
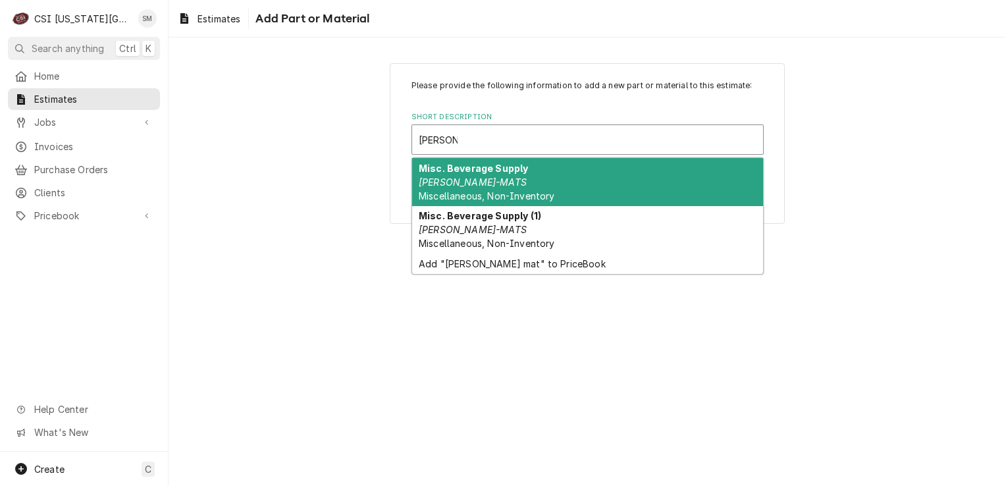
click at [456, 179] on em "[PERSON_NAME]-MATS" at bounding box center [473, 181] width 108 height 11
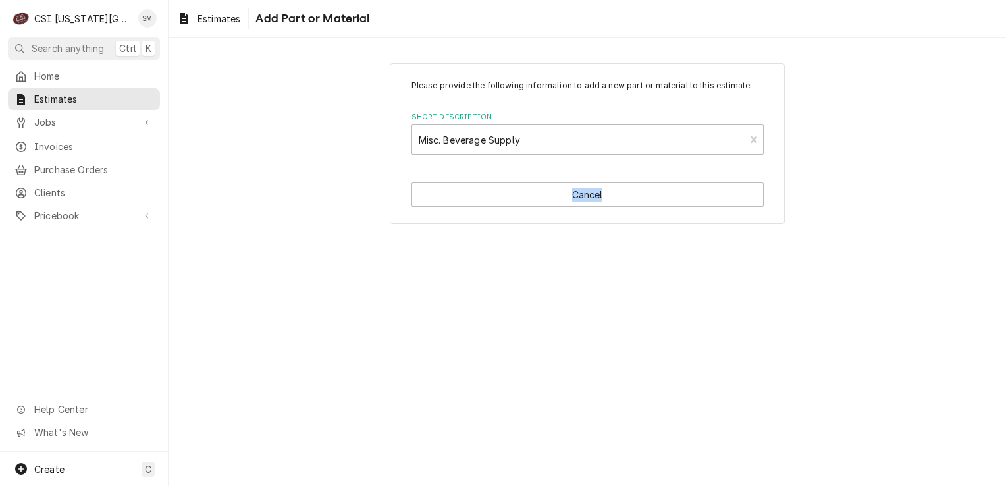
click at [456, 179] on div "Please provide the following information to add a new part or material to this …" at bounding box center [587, 143] width 395 height 161
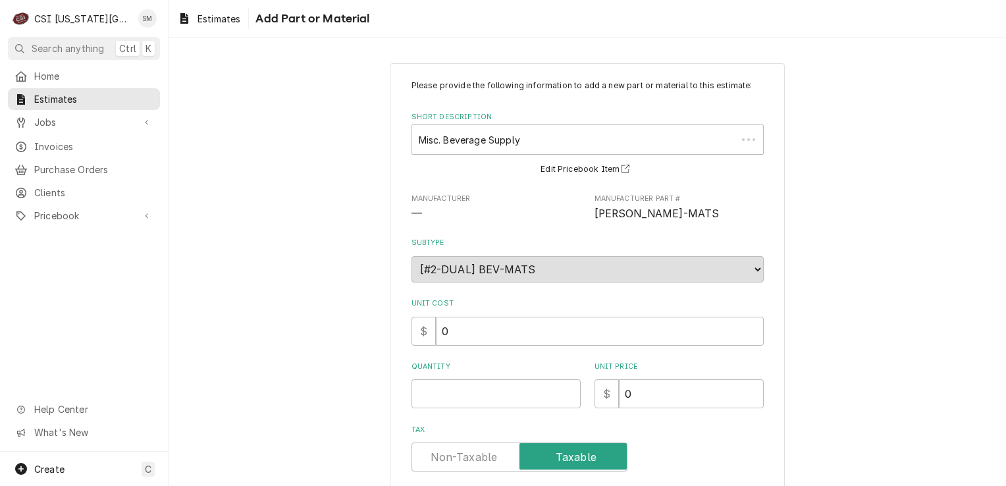
type textarea "x"
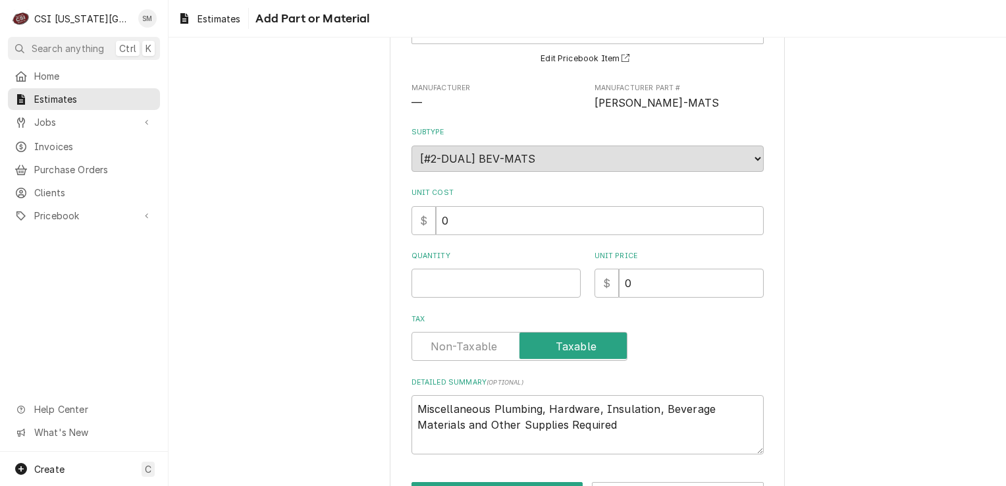
scroll to position [132, 0]
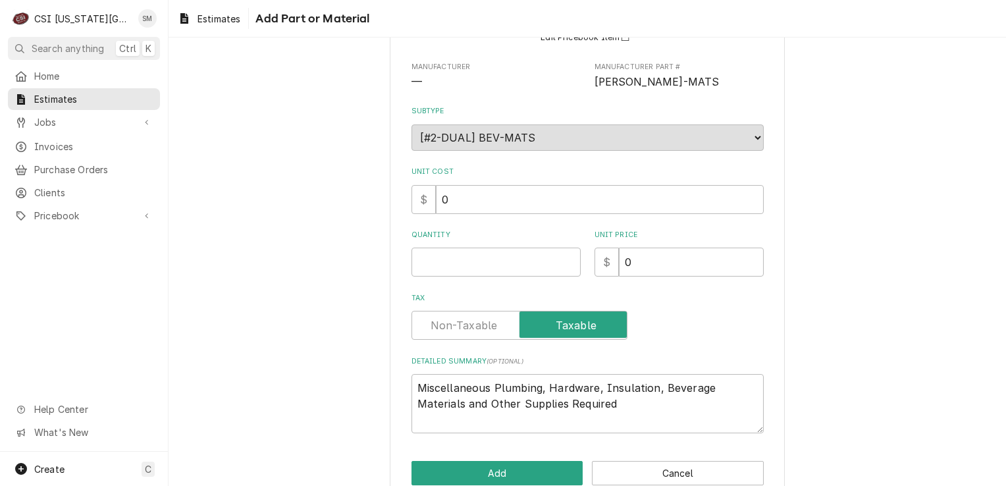
click at [456, 326] on label "Tax" at bounding box center [520, 325] width 216 height 29
click at [456, 326] on input "Tax" at bounding box center [519, 325] width 204 height 29
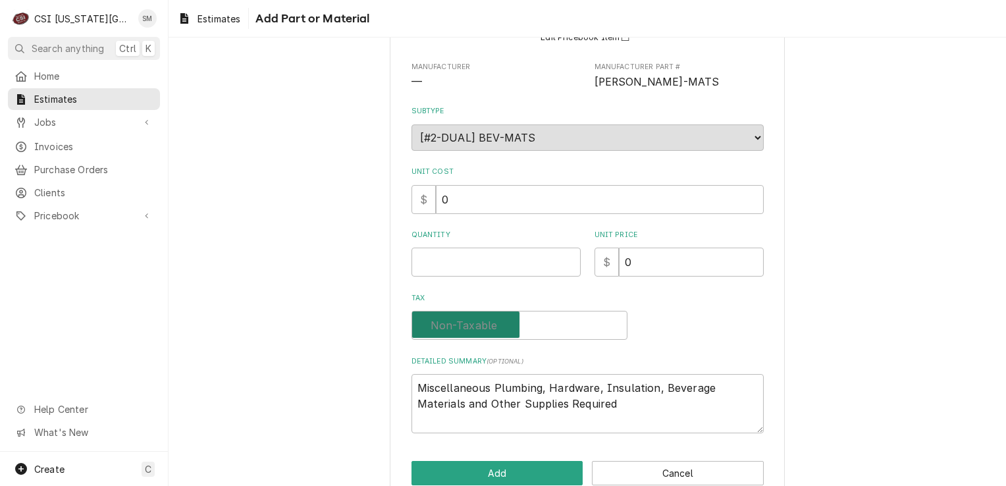
checkbox input "false"
click at [630, 401] on textarea "Miscellaneous Plumbing, Hardware, Insulation, Beverage Materials and Other Supp…" at bounding box center [588, 403] width 352 height 59
type textarea "x"
type textarea "Miscellaneous Plumbing, Hardware, Insulation, Beverage Materials and Other Supp…"
type textarea "x"
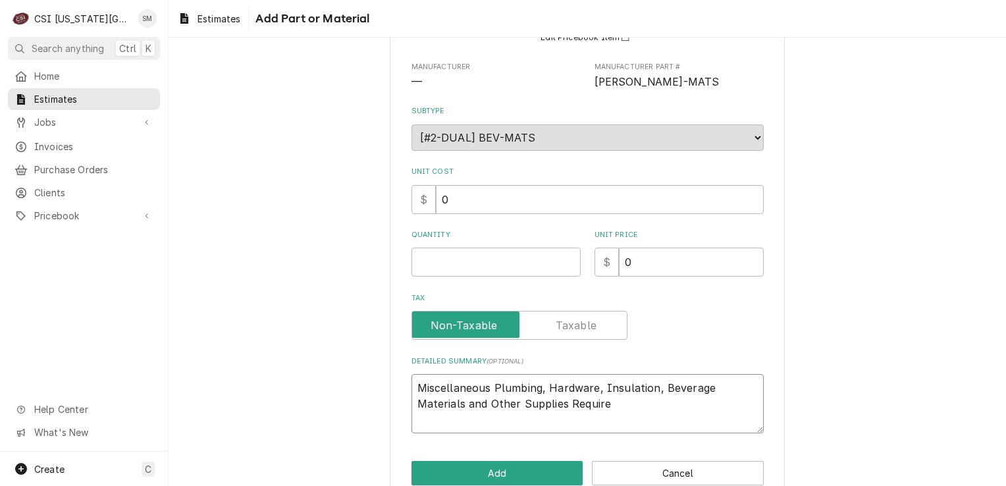
type textarea "Miscellaneous Plumbing, Hardware, Insulation, Beverage Materials and Other Supp…"
type textarea "x"
type textarea "Miscellaneous Plumbing, Hardware, Insulation, Beverage Materials and Other Supp…"
type textarea "x"
type textarea "Miscellaneous Plumbing, Hardware, Insulation, Beverage Materials and Other Supp…"
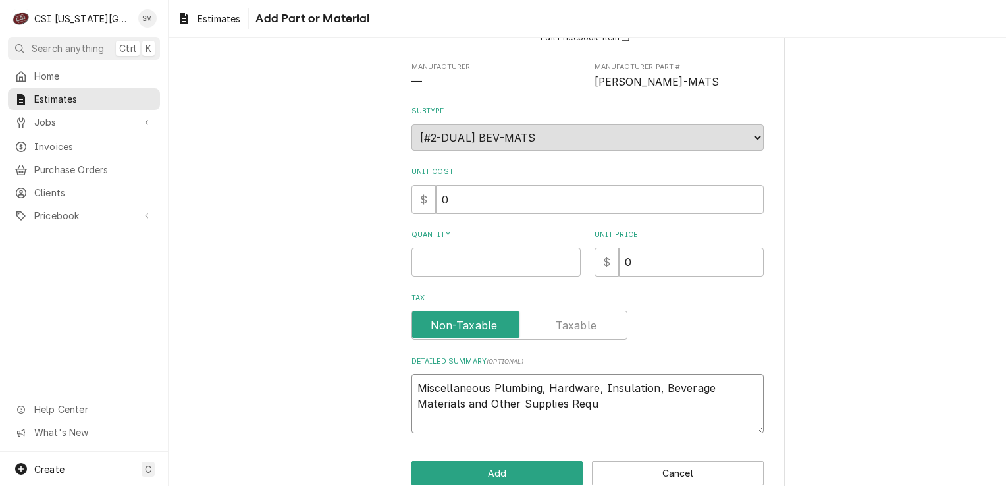
type textarea "x"
type textarea "Miscellaneous Plumbing, Hardware, Insulation, Beverage Materials and Other Supp…"
type textarea "x"
type textarea "Miscellaneous Plumbing, Hardware, Insulation, Beverage Materials and Other Supp…"
type textarea "x"
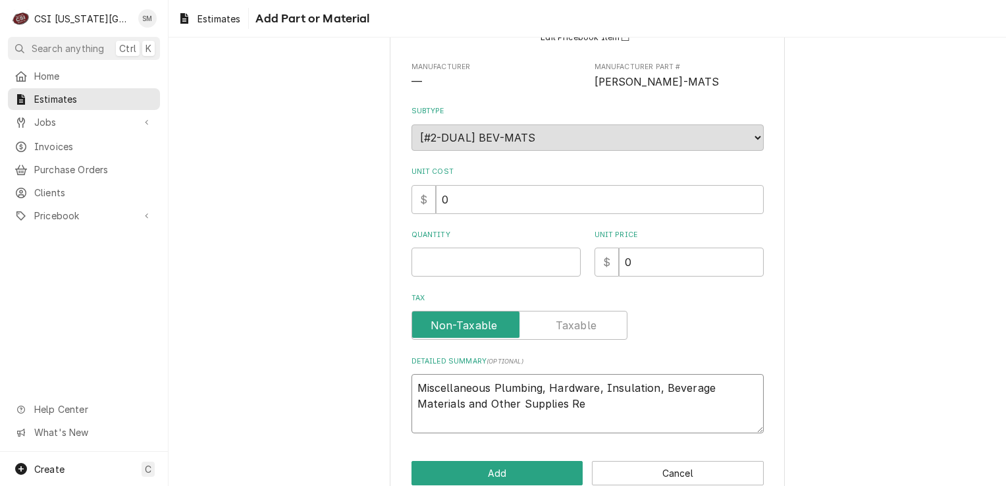
type textarea "Miscellaneous Plumbing, Hardware, Insulation, Beverage Materials and Other Supp…"
type textarea "x"
type textarea "Miscellaneous Plumbing, Hardware, Insulation, Beverage Materials and Other Supp…"
type textarea "x"
type textarea "Miscellaneous Plumbing, Hardware, Insulation, Beverage Materials and Other Supp…"
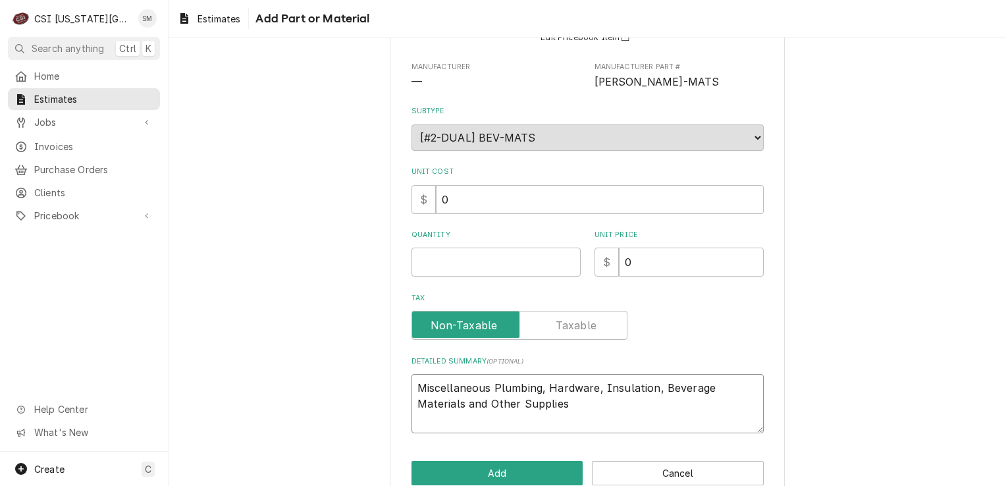
type textarea "x"
type textarea "Miscellaneous Plumbing, Hardware, Insulation, Beverage Materials and Other Supp…"
type textarea "x"
type textarea "Miscellaneous Plumbing, Hardware, Insulation, Beverage Materials and Other Suppl"
type textarea "x"
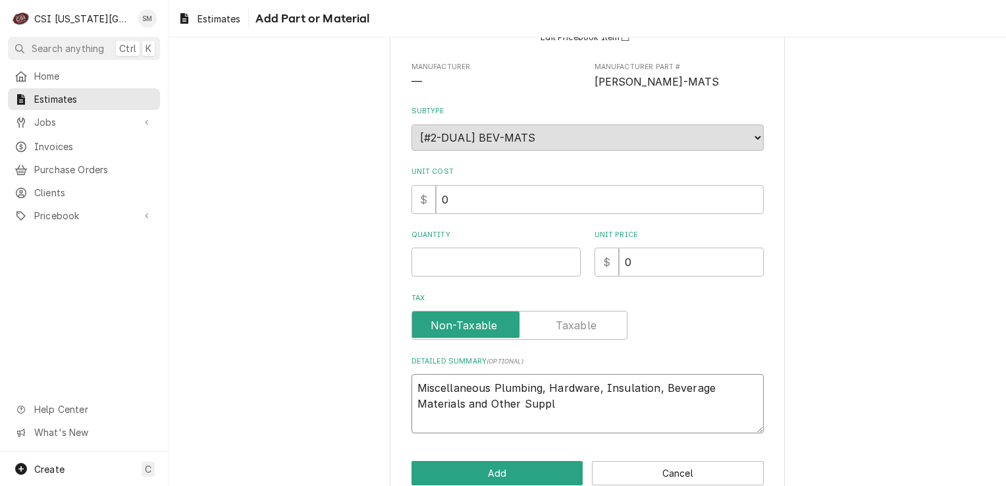
type textarea "Miscellaneous Plumbing, Hardware, Insulation, Beverage Materials and Other Supp"
type textarea "x"
type textarea "Miscellaneous Plumbing, Hardware, Insulation, Beverage Materials and Other Sup"
type textarea "x"
type textarea "Miscellaneous Plumbing, Hardware, Insulation, Beverage Materials and Other Su"
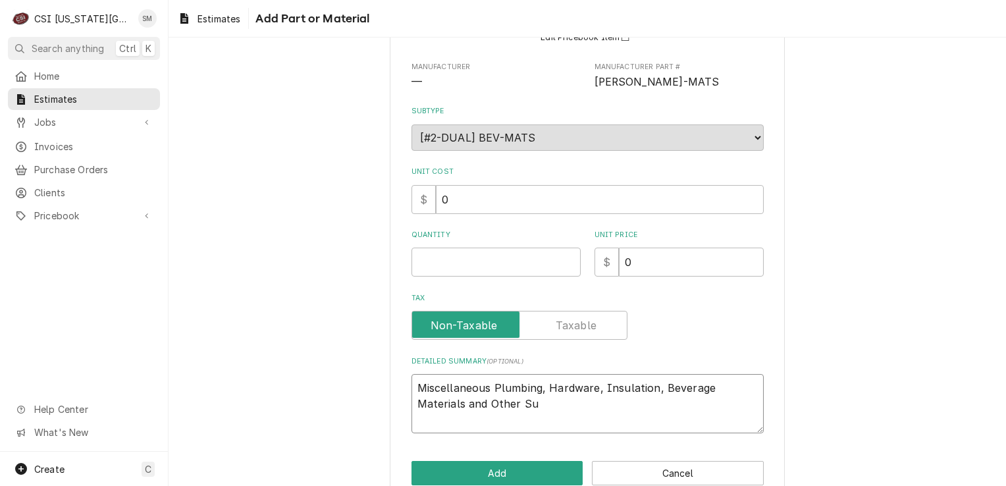
type textarea "x"
type textarea "Miscellaneous Plumbing, Hardware, Insulation, Beverage Materials and Other S"
type textarea "x"
type textarea "Miscellaneous Plumbing, Hardware, Insulation, Beverage Materials and Other"
type textarea "x"
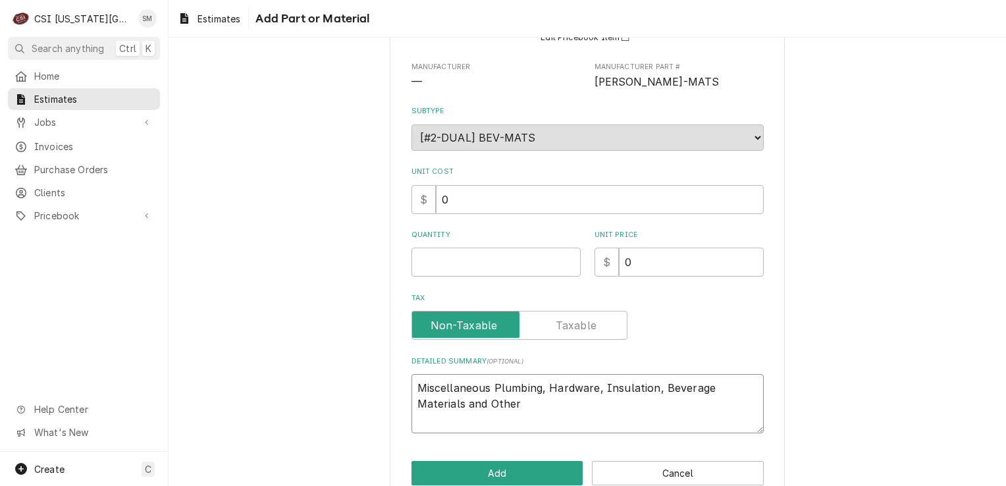
type textarea "Miscellaneous Plumbing, Hardware, Insulation, Beverage Materials and Other"
type textarea "x"
type textarea "Miscellaneous Plumbing, Hardware, Insulation, Beverage Materials and Othe"
type textarea "x"
type textarea "Miscellaneous Plumbing, Hardware, Insulation, Beverage Materials and Oth"
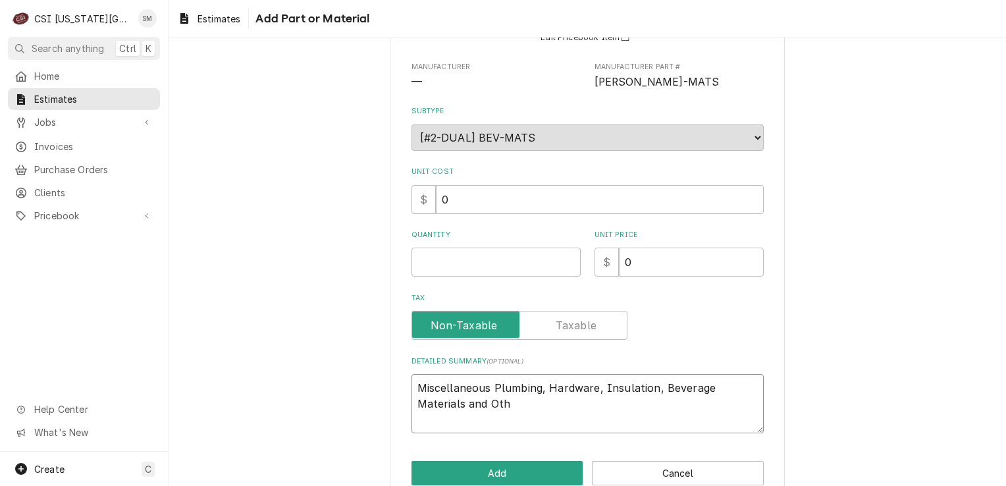
type textarea "x"
type textarea "Miscellaneous Plumbing, Hardware, Insulation, Beverage Materials and Ot"
type textarea "x"
type textarea "Miscellaneous Plumbing, Hardware, Insulation, Beverage Materials and O"
type textarea "x"
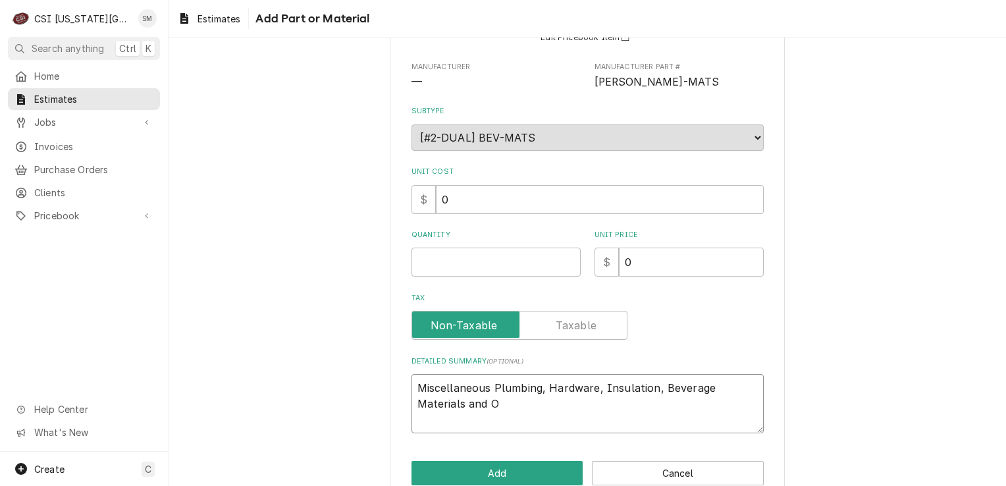
type textarea "Miscellaneous Plumbing, Hardware, Insulation, Beverage Materials and"
type textarea "x"
type textarea "Miscellaneous Plumbing, Hardware, Insulation, Beverage Materials and"
type textarea "x"
type textarea "Miscellaneous Plumbing, Hardware, Insulation, Beverage Materials an"
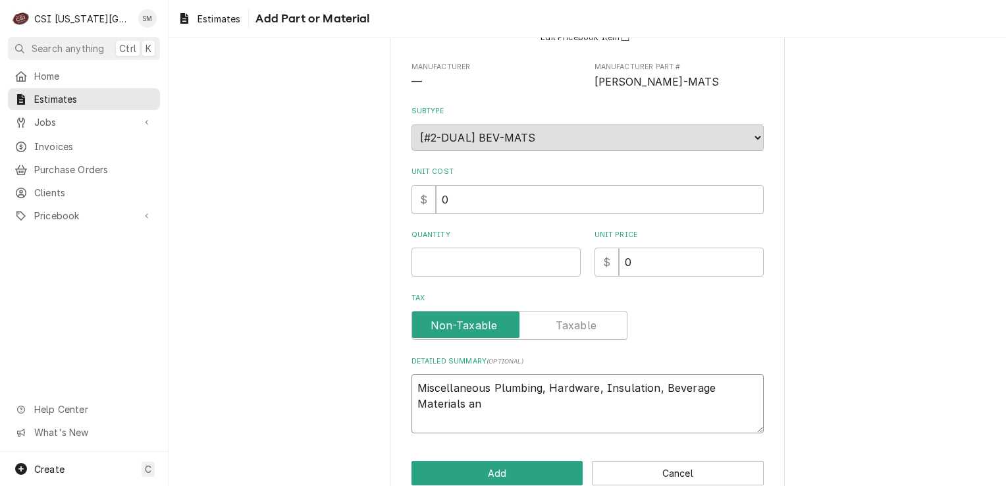
type textarea "x"
type textarea "Miscellaneous Plumbing, Hardware, Insulation, Beverage Materials a"
type textarea "x"
type textarea "Miscellaneous Plumbing, Hardware, Insulation, Beverage Materials"
type textarea "x"
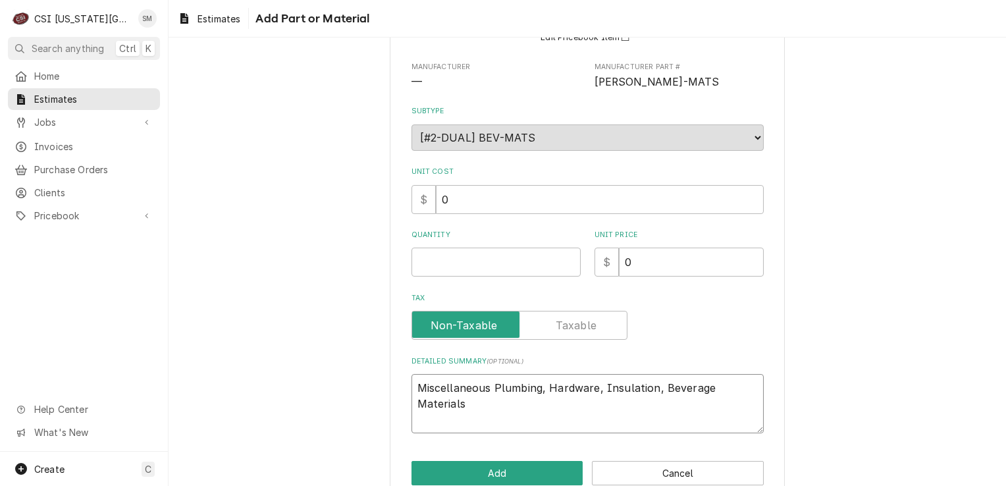
type textarea "Miscellaneous Plumbing, Hardware, Insulation, Beverage Materials"
type textarea "x"
type textarea "Miscellaneous Plumbing, Hardware, Insulation, Beverage Material"
type textarea "x"
type textarea "Miscellaneous Plumbing, Hardware, Insulation, Beverage Materia"
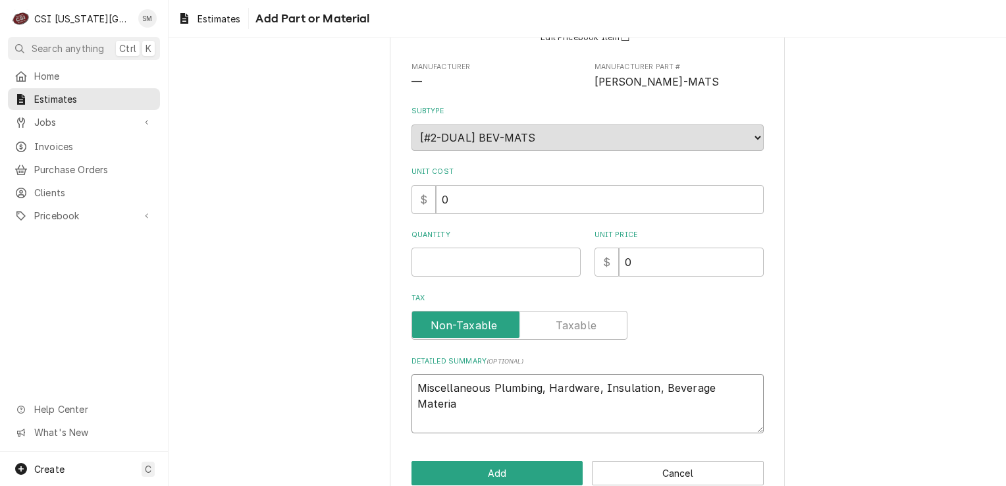
type textarea "x"
type textarea "Miscellaneous Plumbing, Hardware, Insulation, Beverage Materi"
type textarea "x"
type textarea "Miscellaneous Plumbing, Hardware, Insulation, Beverage Mater"
type textarea "x"
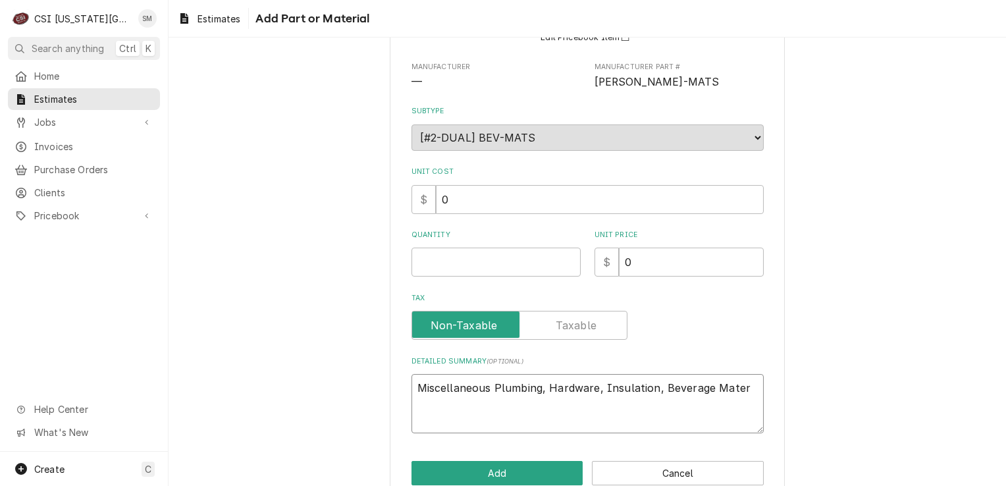
type textarea "Miscellaneous Plumbing, Hardware, Insulation, Beverage Mate"
type textarea "x"
type textarea "Miscellaneous Plumbing, Hardware, Insulation, Beverage Mat"
type textarea "x"
click at [487, 265] on input "Quantity" at bounding box center [496, 262] width 169 height 29
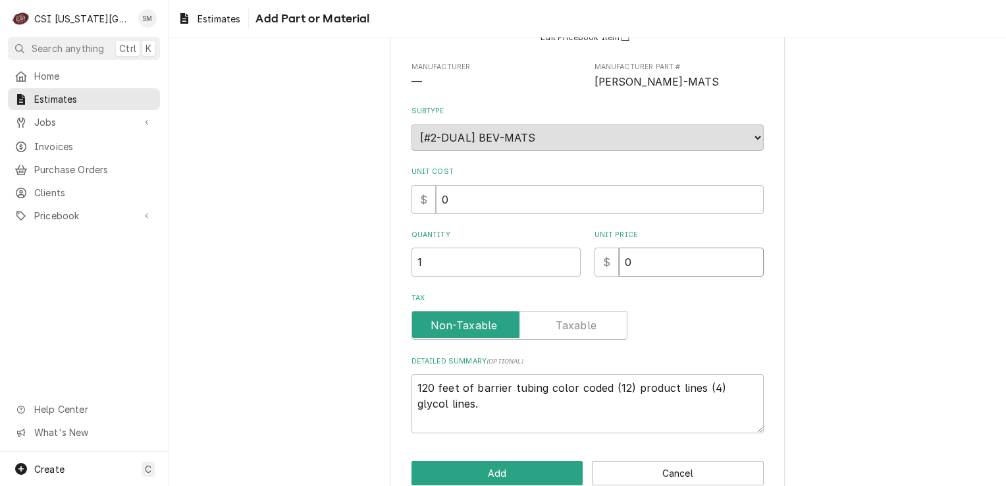
click at [638, 258] on input "0" at bounding box center [691, 262] width 145 height 29
click at [500, 470] on button "Add" at bounding box center [498, 473] width 172 height 24
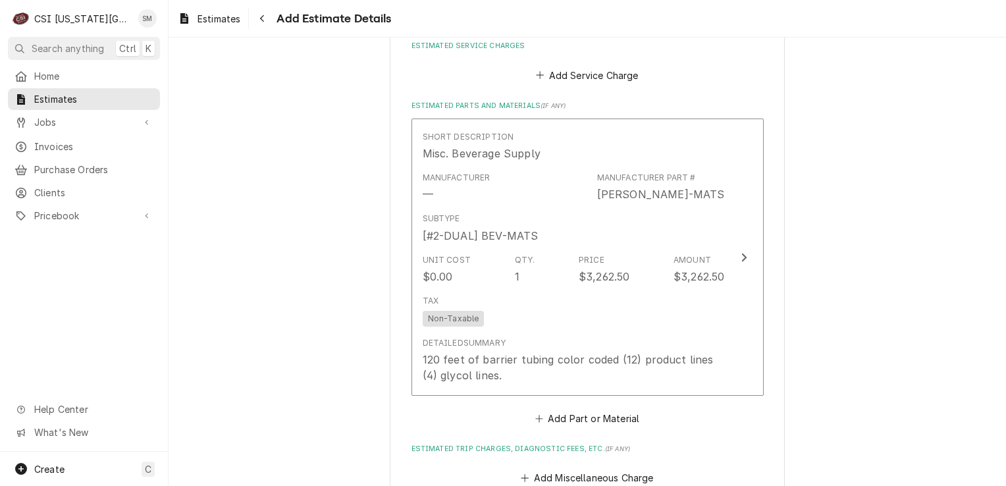
scroll to position [1201, 0]
click at [539, 416] on icon "Estimated Parts and Materials" at bounding box center [539, 417] width 8 height 9
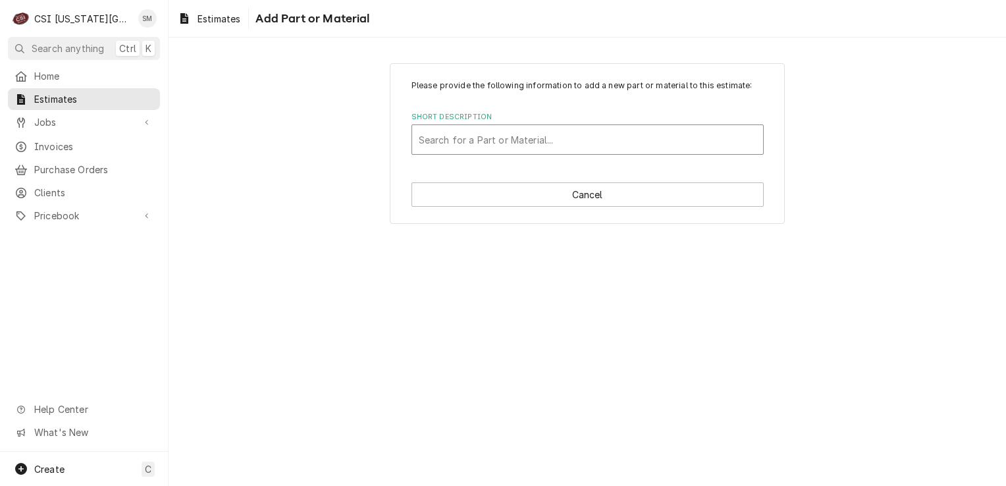
click at [495, 144] on div "Short Description" at bounding box center [588, 140] width 338 height 24
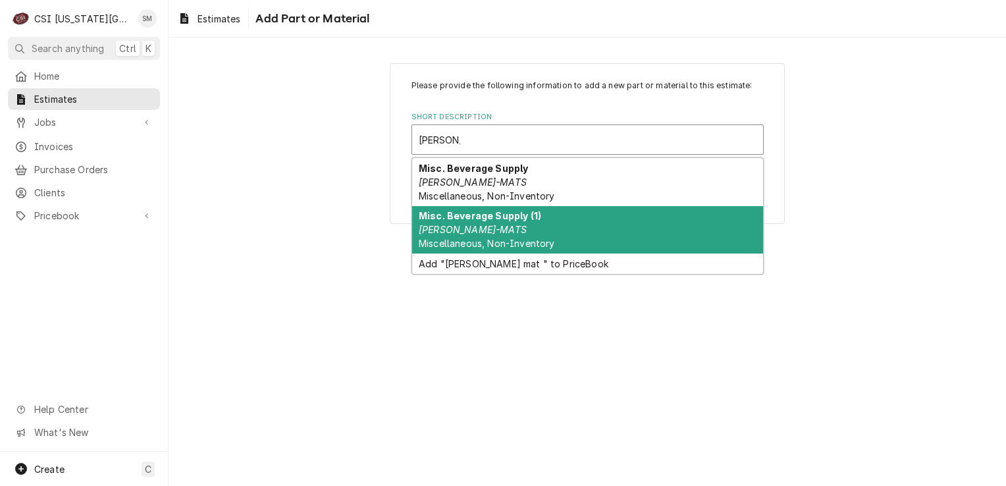
click at [461, 233] on em "[PERSON_NAME]-MATS" at bounding box center [473, 229] width 108 height 11
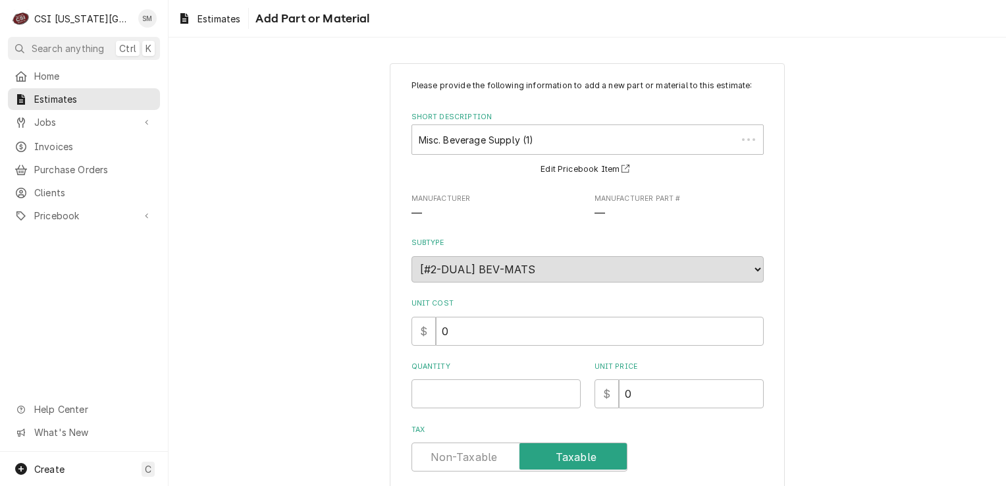
click at [461, 233] on div "Please provide the following information to add a new part or material to this …" at bounding box center [588, 348] width 838 height 594
click at [533, 392] on input "Quantity" at bounding box center [496, 393] width 169 height 29
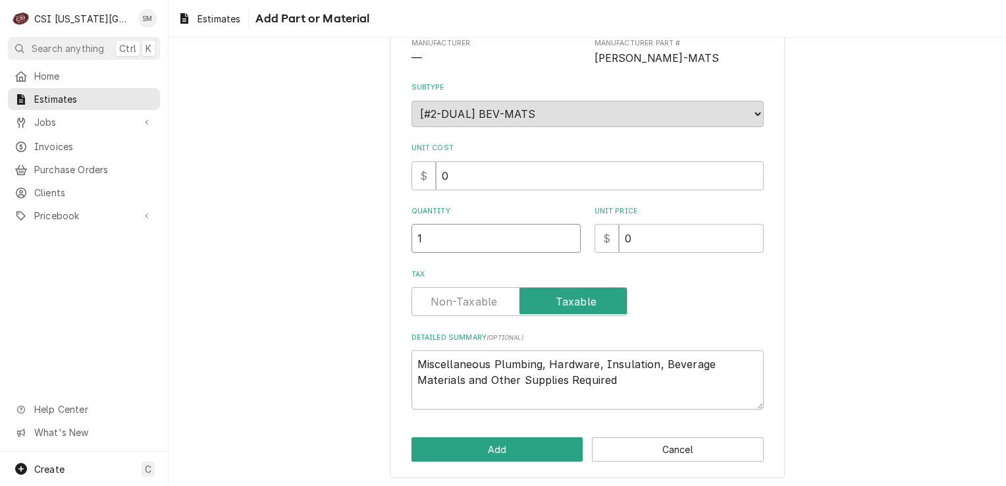
scroll to position [157, 0]
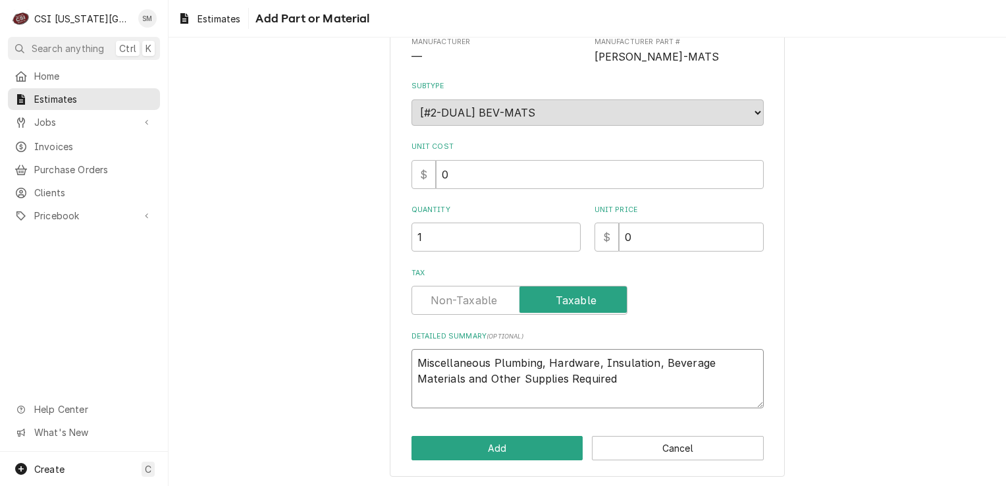
click at [707, 378] on textarea "Miscellaneous Plumbing, Hardware, Insulation, Beverage Materials and Other Supp…" at bounding box center [588, 378] width 352 height 59
click at [639, 231] on input "0" at bounding box center [691, 237] width 145 height 29
click at [441, 296] on label "Tax" at bounding box center [520, 300] width 216 height 29
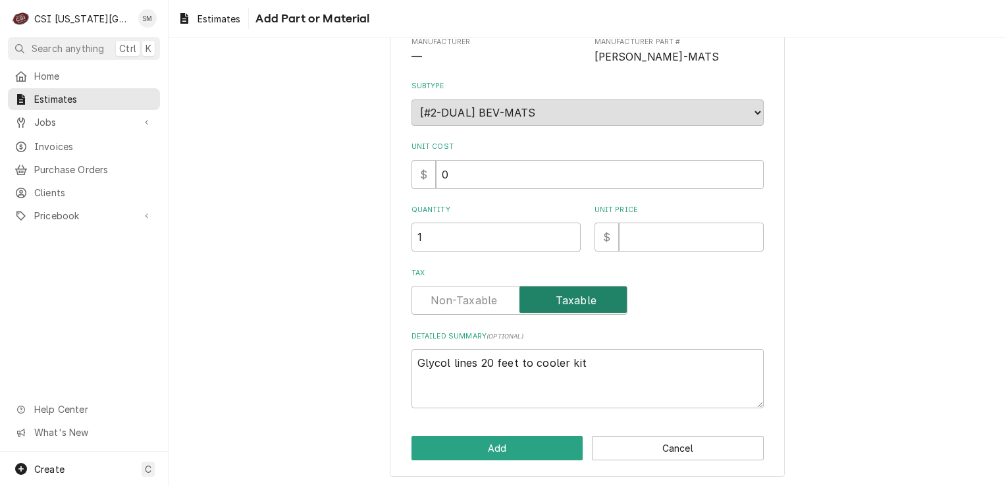
click at [441, 296] on input "Tax" at bounding box center [519, 300] width 204 height 29
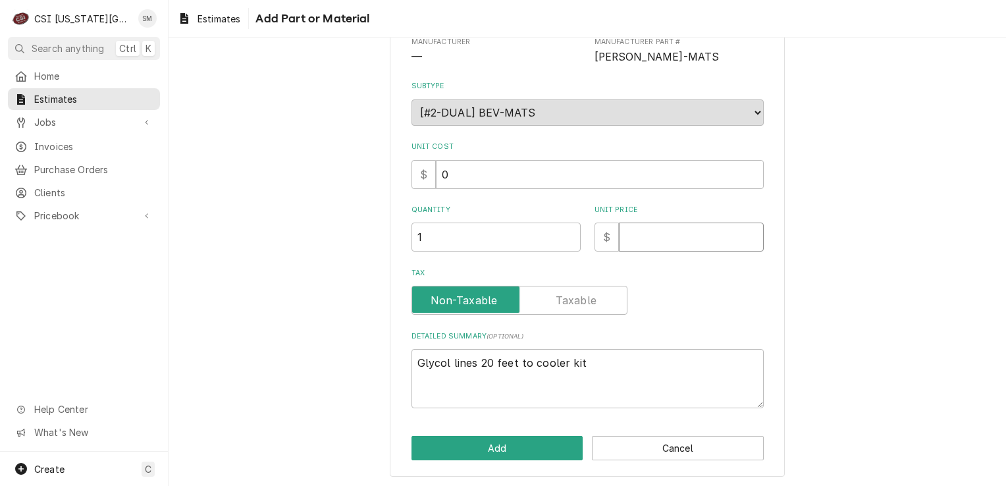
click at [626, 230] on input "Unit Price" at bounding box center [691, 237] width 145 height 29
click at [512, 441] on button "Add" at bounding box center [498, 448] width 172 height 24
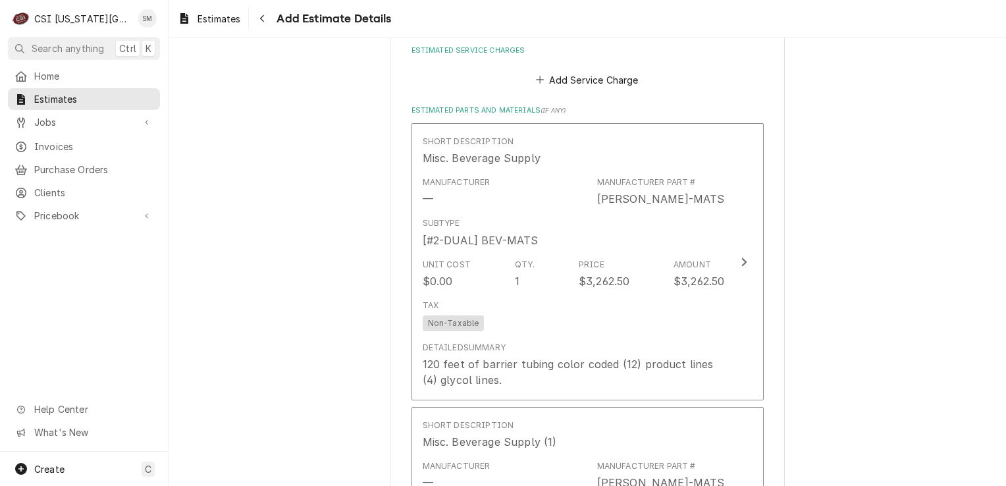
scroll to position [1081, 0]
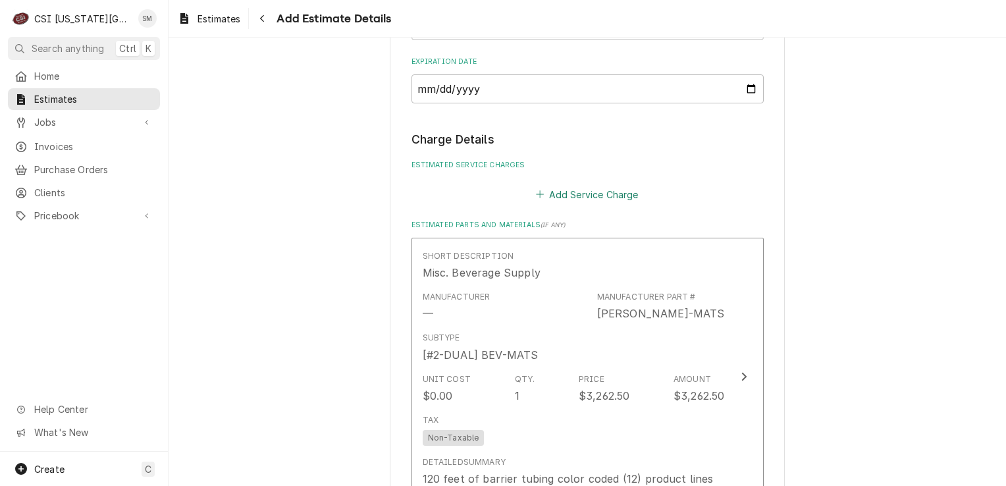
click at [567, 189] on button "Add Service Charge" at bounding box center [587, 194] width 107 height 18
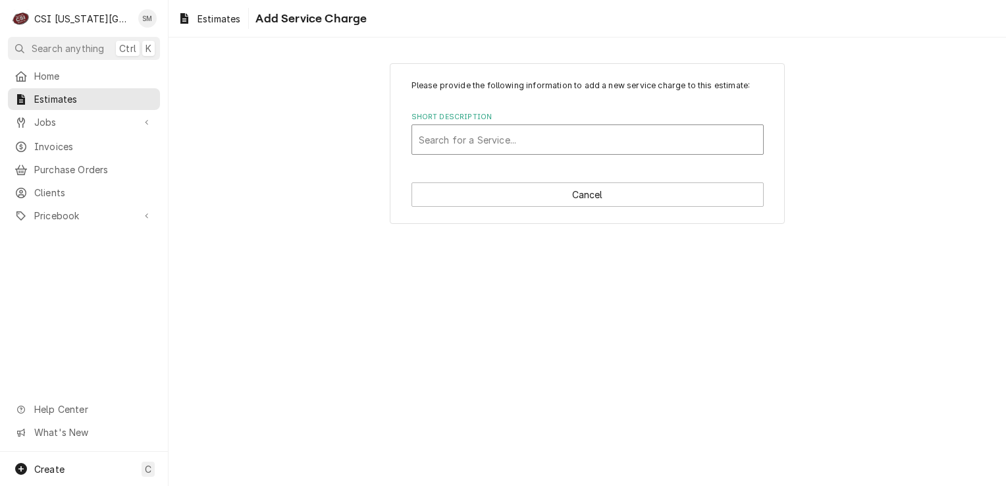
click at [510, 136] on div "Short Description" at bounding box center [588, 140] width 338 height 24
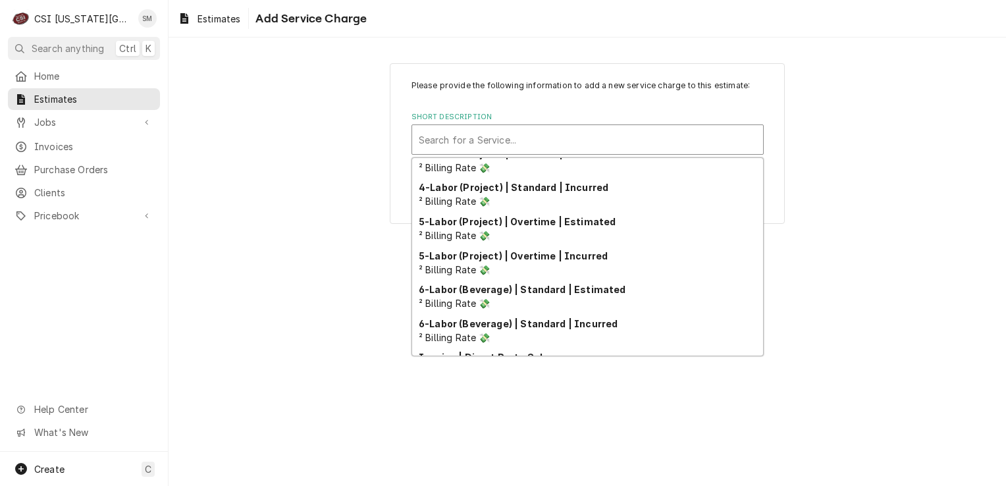
scroll to position [300, 0]
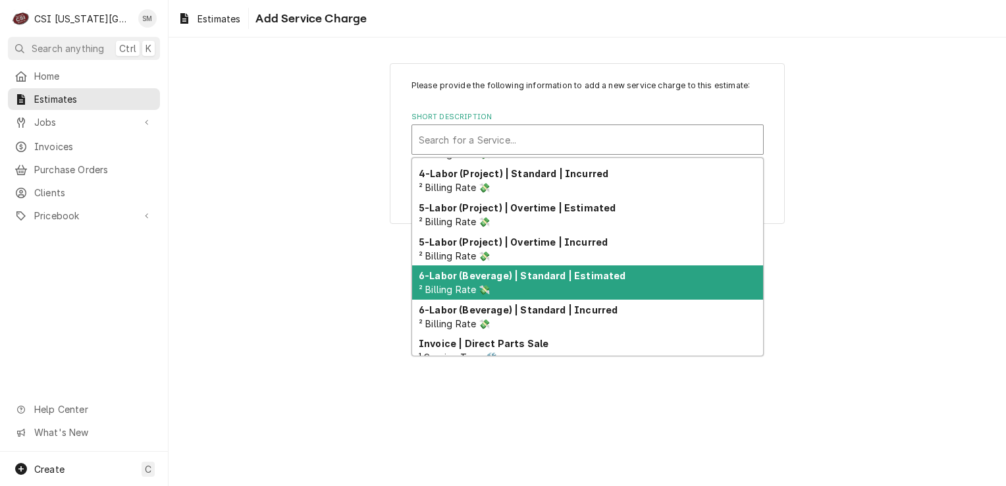
click at [577, 288] on div "6-Labor (Beverage) | Standard | Estimated ² Billing Rate 💸" at bounding box center [587, 282] width 351 height 34
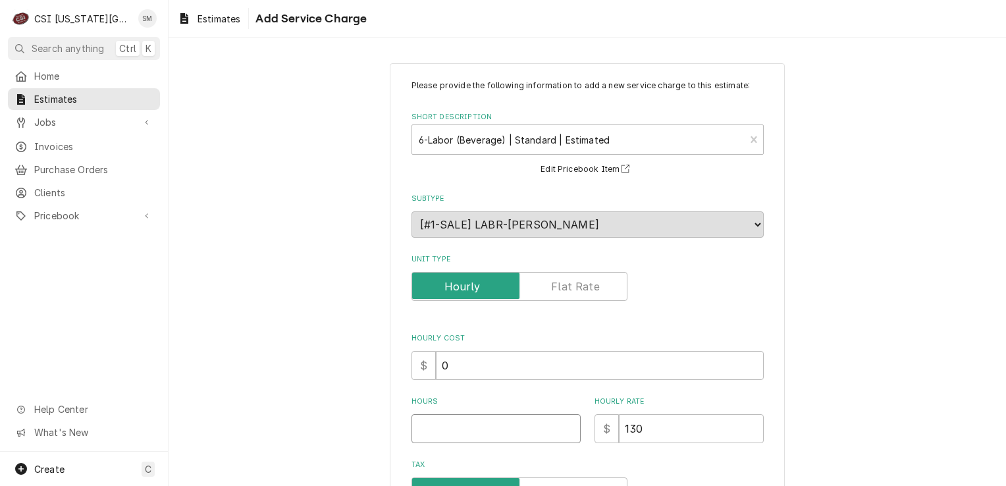
click at [539, 428] on input "Hours" at bounding box center [496, 428] width 169 height 29
click at [584, 290] on label "Unit Type" at bounding box center [520, 286] width 216 height 29
click at [584, 290] on input "Unit Type" at bounding box center [519, 286] width 204 height 29
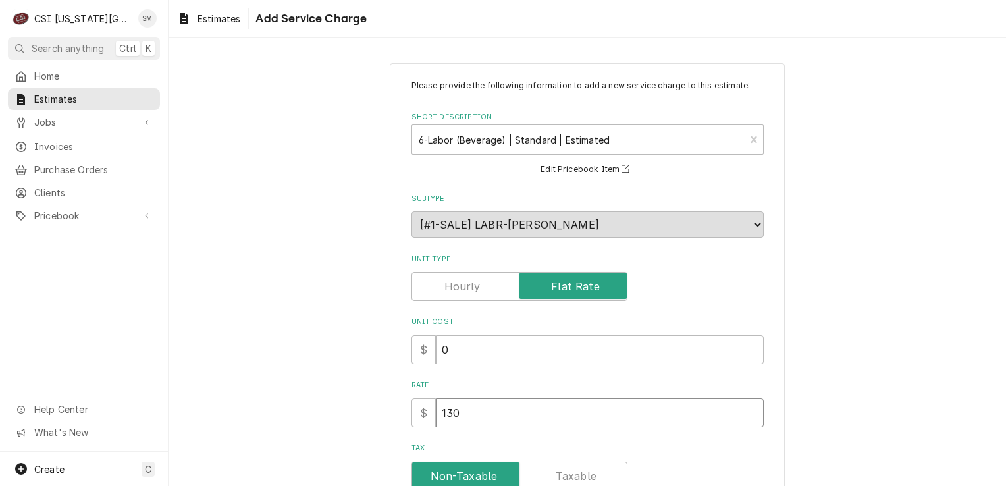
click at [465, 414] on input "130" at bounding box center [600, 412] width 328 height 29
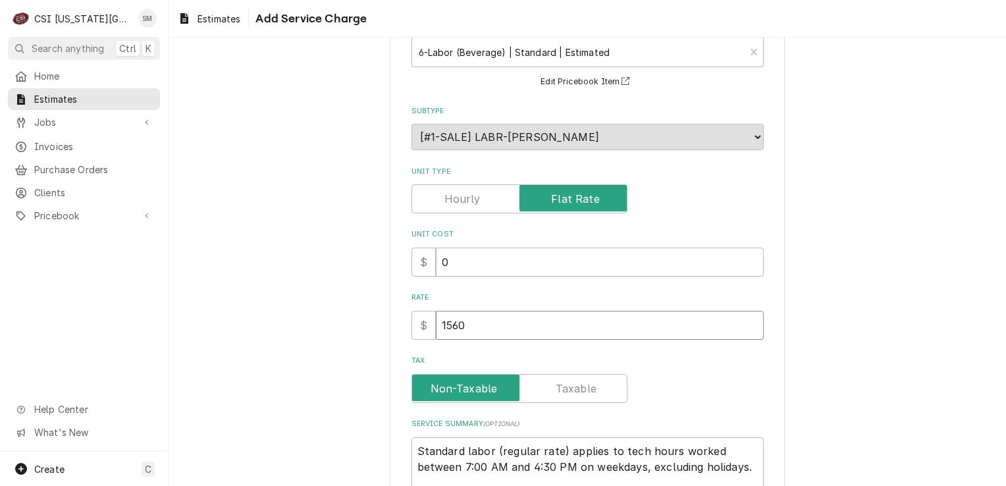
scroll to position [176, 0]
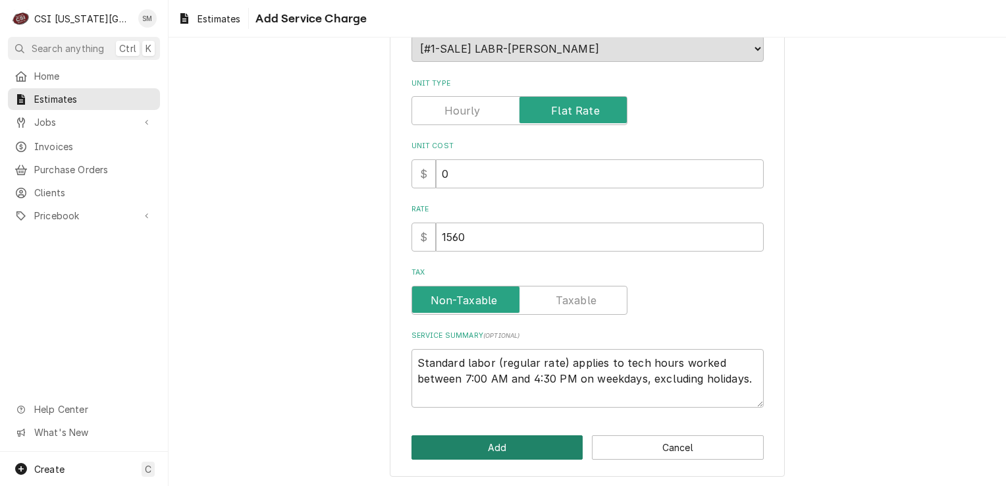
click at [485, 453] on button "Add" at bounding box center [498, 447] width 172 height 24
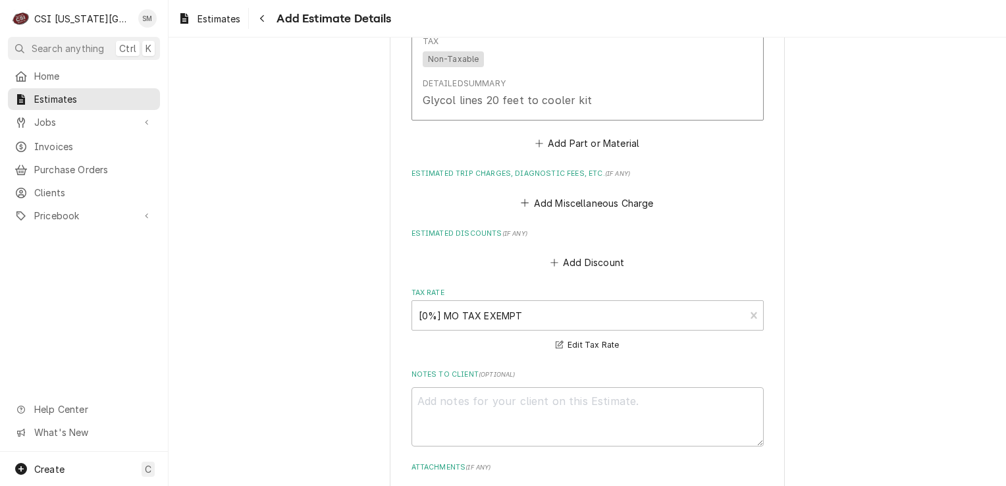
scroll to position [2028, 0]
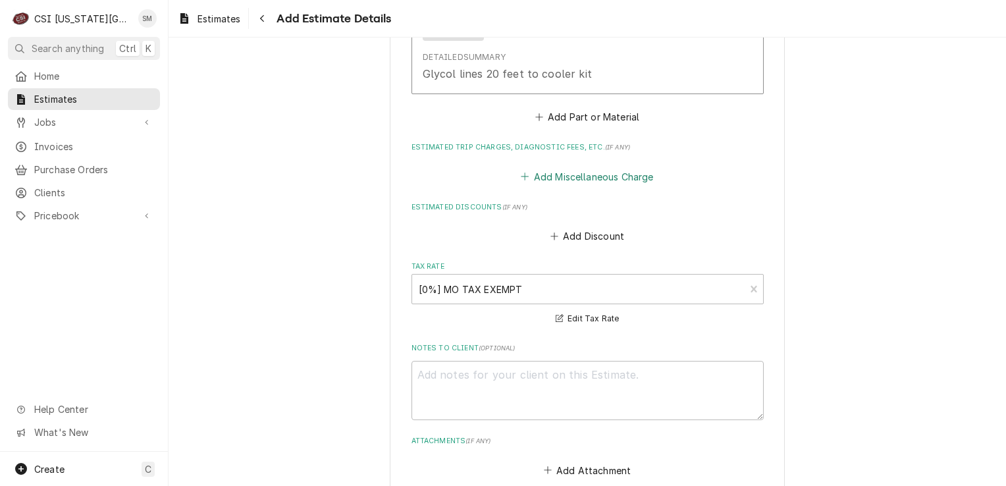
click at [533, 176] on button "Add Miscellaneous Charge" at bounding box center [587, 176] width 137 height 18
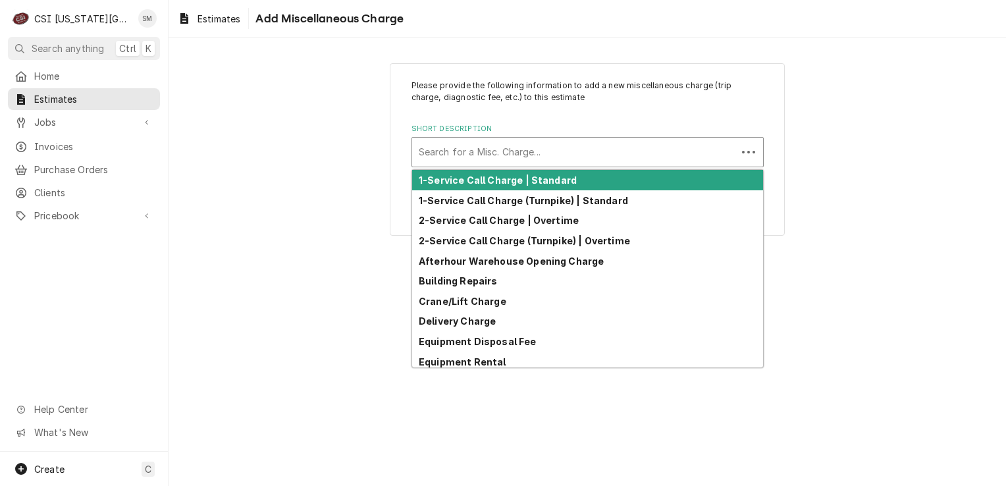
click at [531, 143] on div "Short Description" at bounding box center [574, 152] width 311 height 24
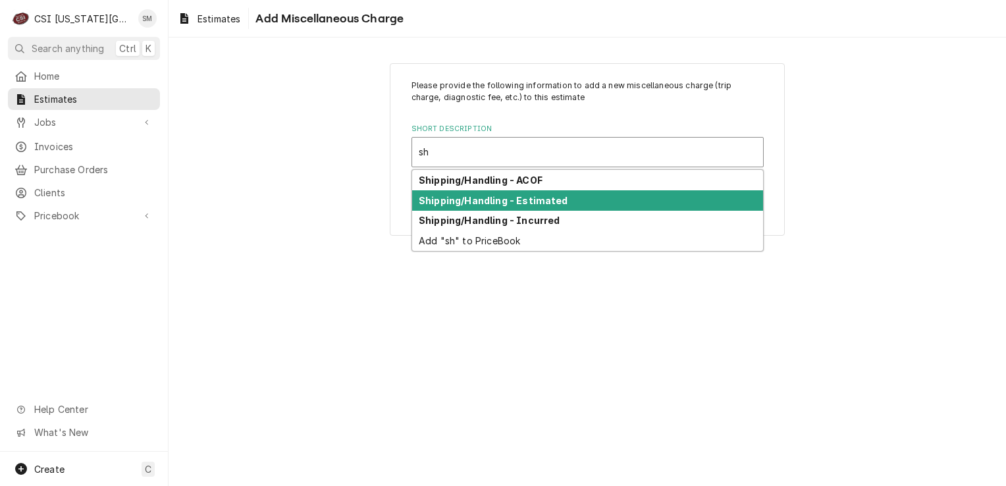
click at [499, 203] on strong "Shipping/Handling - Estimated" at bounding box center [493, 200] width 149 height 11
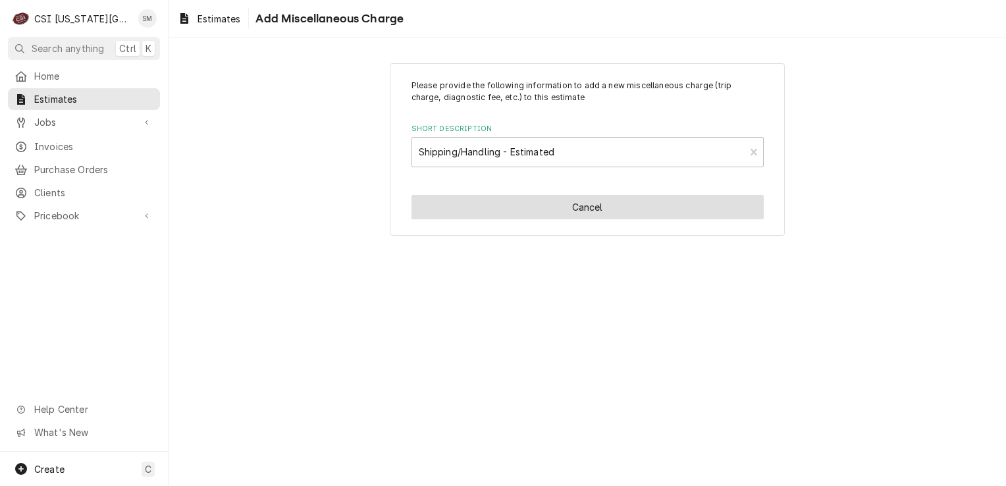
click at [499, 203] on div "Please provide the following information to add a new miscellaneous charge (tri…" at bounding box center [587, 149] width 395 height 173
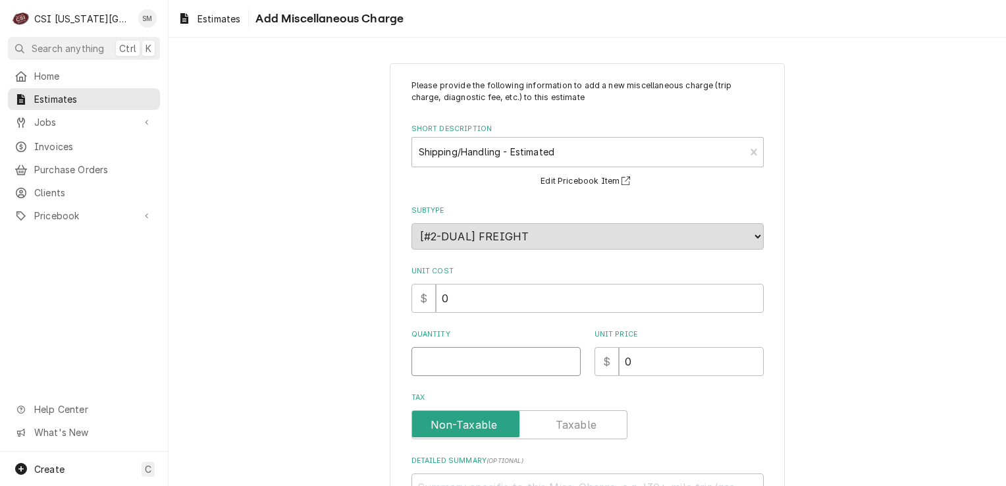
click at [515, 365] on input "Quantity" at bounding box center [496, 361] width 169 height 29
click at [676, 367] on input "0" at bounding box center [691, 361] width 145 height 29
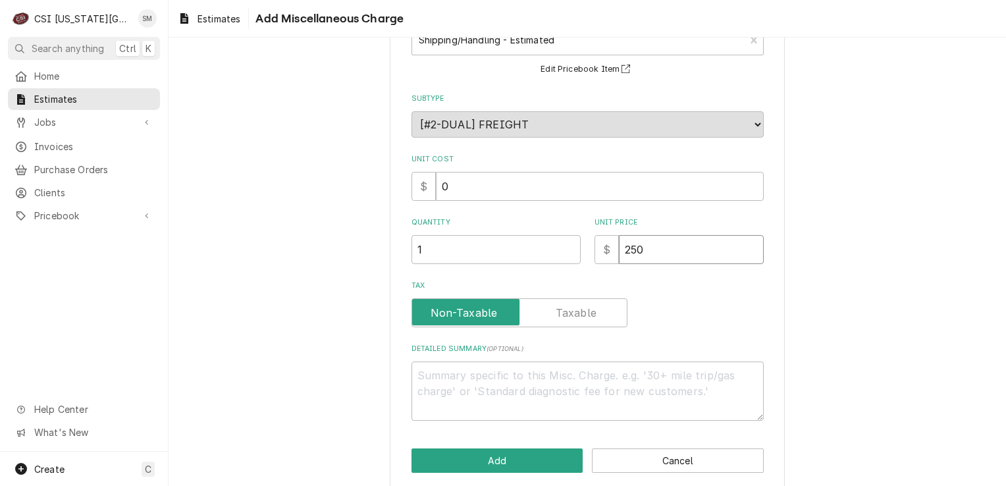
scroll to position [124, 0]
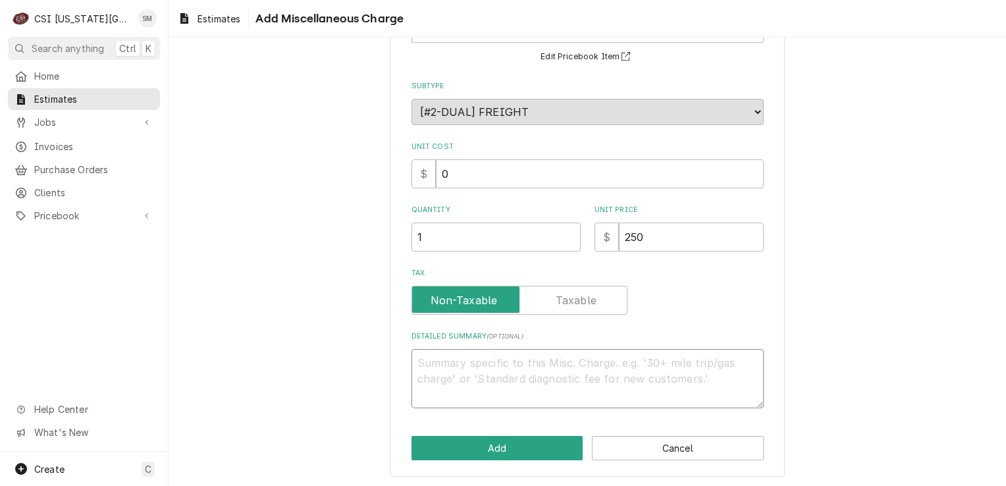
click at [434, 362] on textarea "Detailed Summary ( optional )" at bounding box center [588, 378] width 352 height 59
click at [456, 444] on button "Add" at bounding box center [498, 448] width 172 height 24
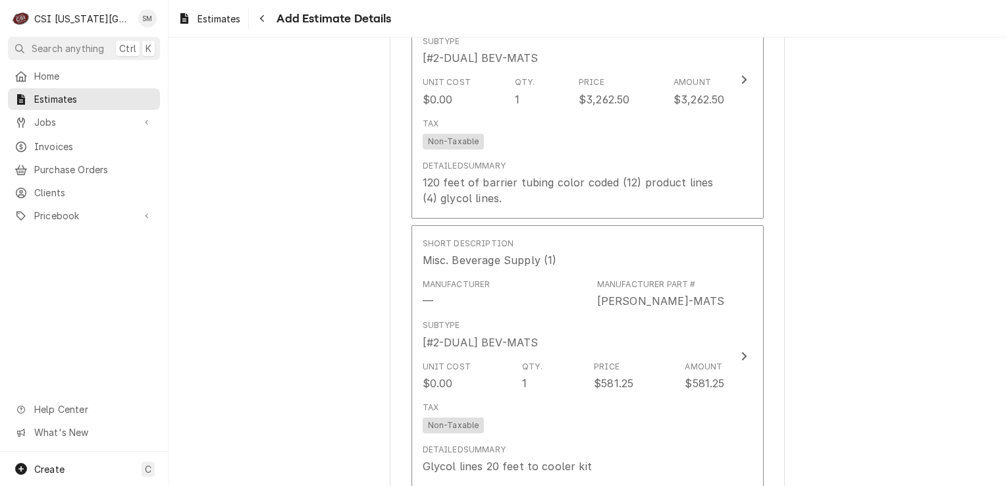
scroll to position [1634, 0]
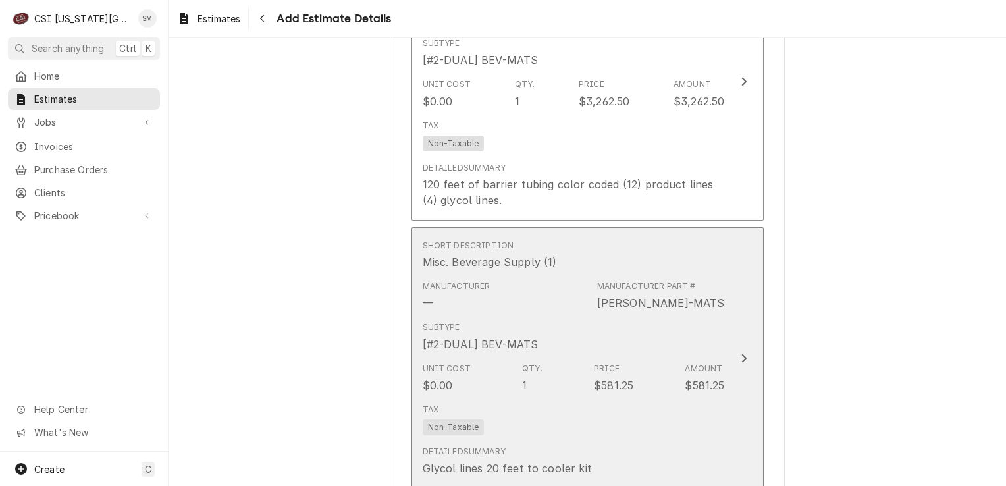
click at [725, 348] on button "Short Description Misc. Beverage Supply (1) Manufacturer — Manufacturer Part # …" at bounding box center [588, 357] width 352 height 261
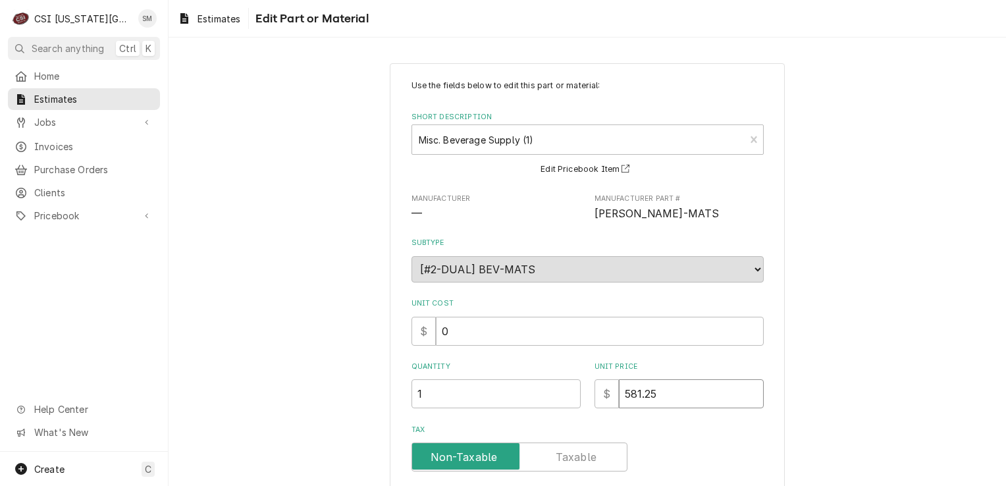
click at [653, 394] on input "581.25" at bounding box center [691, 393] width 145 height 29
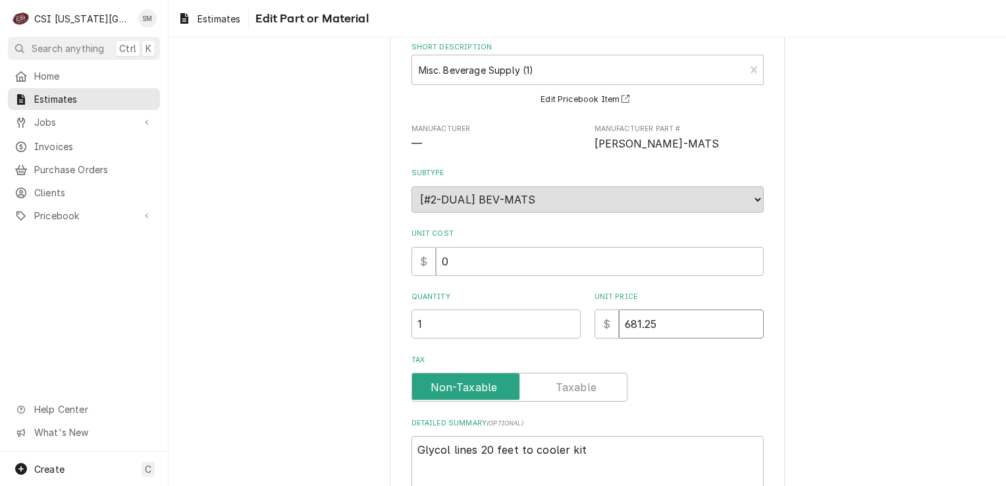
scroll to position [190, 0]
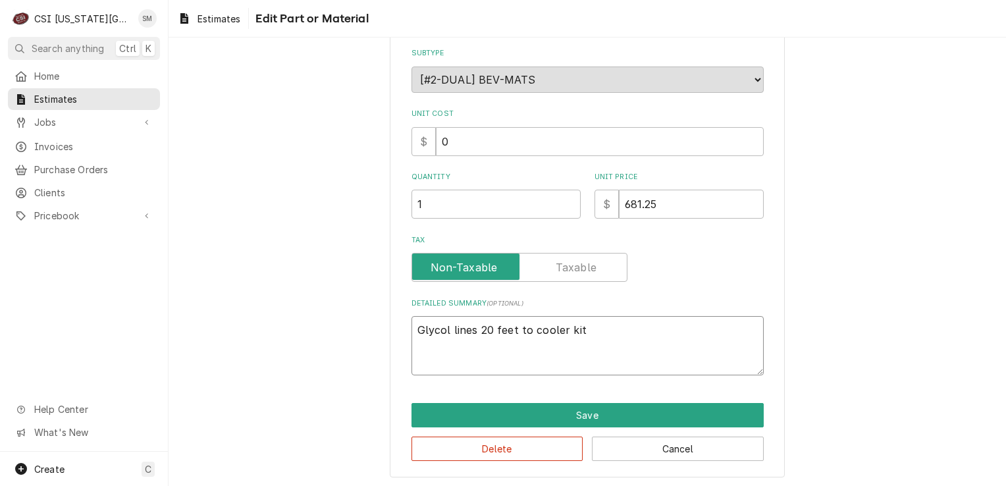
click at [572, 329] on textarea "Glycol lines 20 feet to cooler kit" at bounding box center [588, 345] width 352 height 59
click at [578, 330] on textarea "Glycol lines 20 feet to cooler kit" at bounding box center [588, 345] width 352 height 59
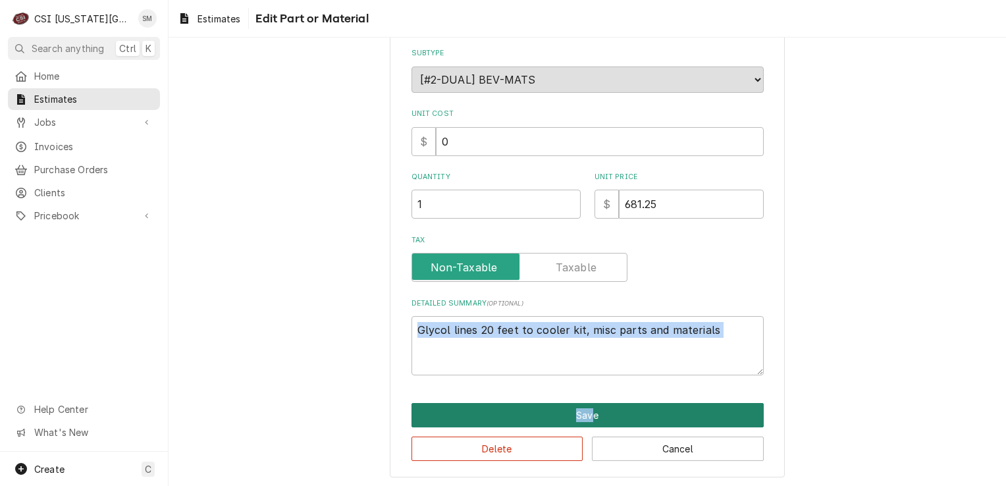
drag, startPoint x: 542, startPoint y: 380, endPoint x: 589, endPoint y: 407, distance: 54.6
click at [589, 407] on div "Use the fields below to edit this part or material: Short Description Misc. Bev…" at bounding box center [587, 176] width 395 height 604
drag, startPoint x: 589, startPoint y: 407, endPoint x: 596, endPoint y: 410, distance: 7.1
click at [596, 410] on button "Save" at bounding box center [588, 415] width 352 height 24
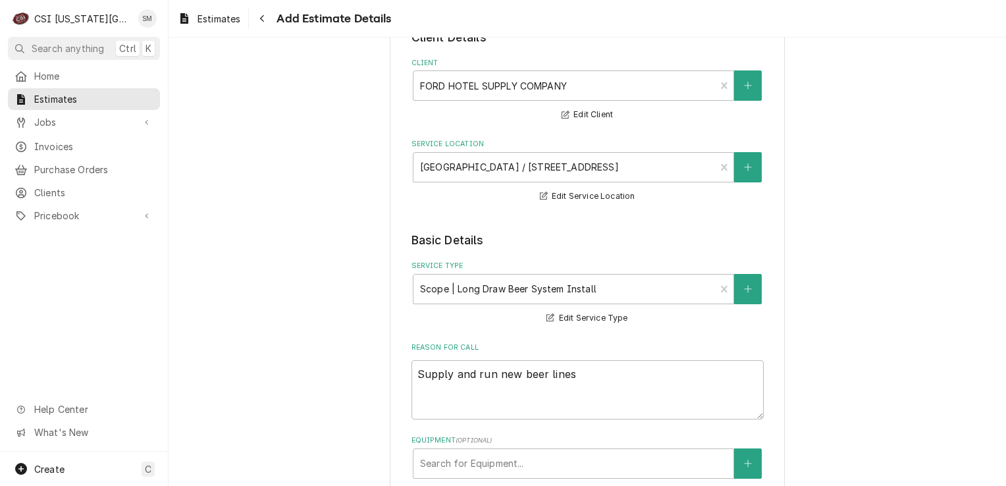
scroll to position [105, 0]
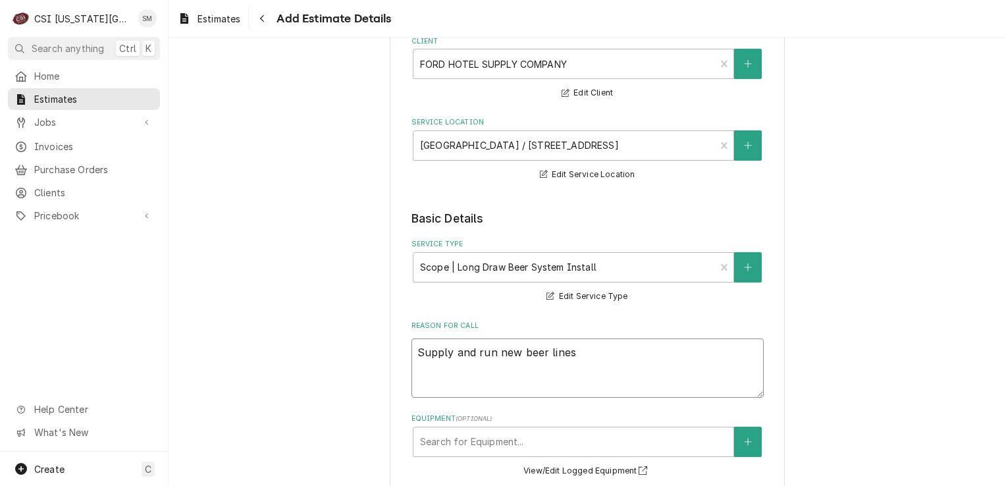
click at [581, 354] on textarea "Supply and run new beer lines" at bounding box center [588, 367] width 352 height 59
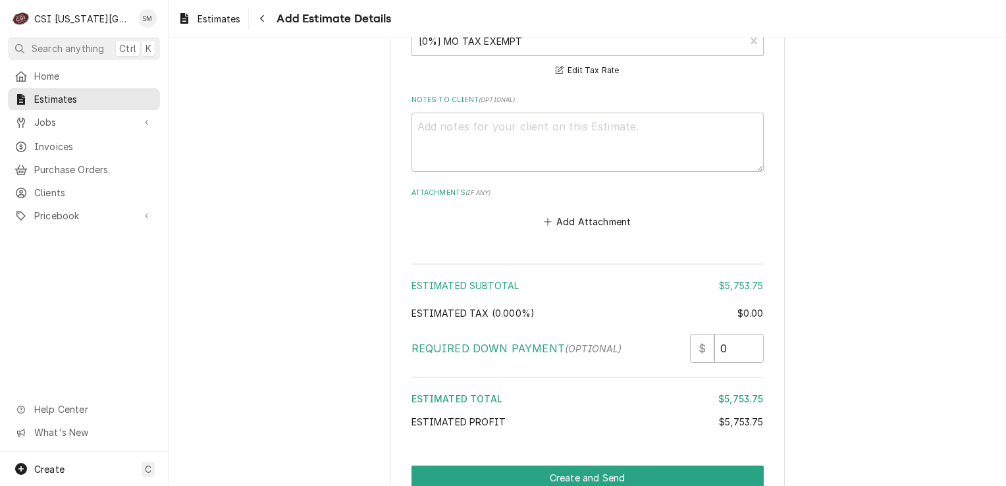
scroll to position [2564, 0]
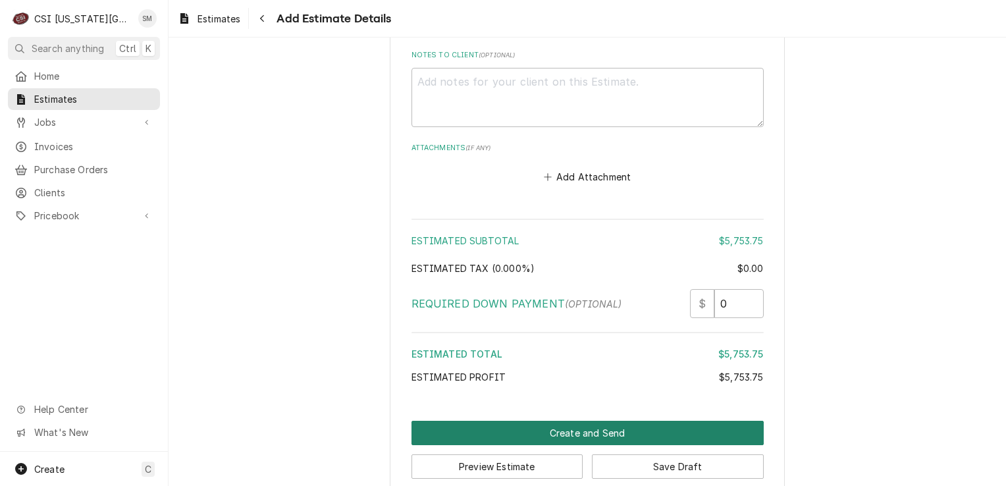
click at [558, 421] on button "Create and Send" at bounding box center [588, 433] width 352 height 24
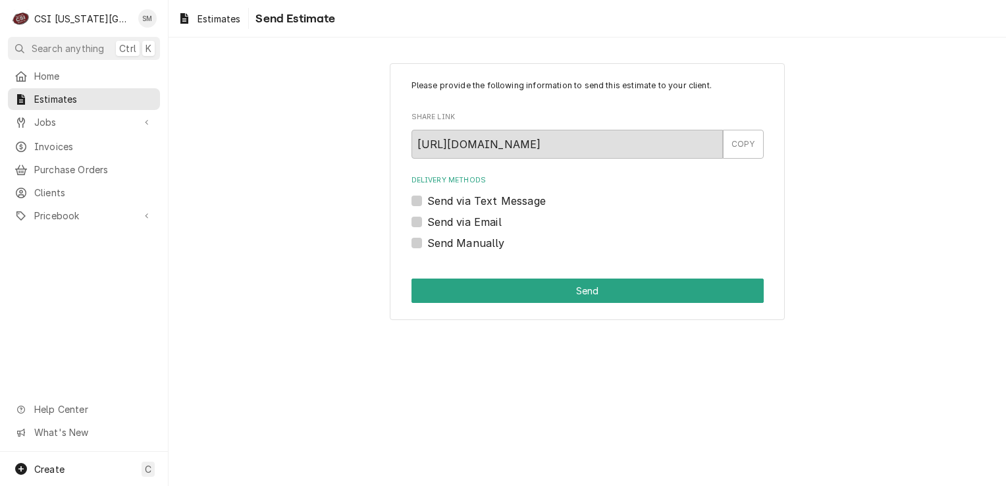
click at [427, 223] on label "Send via Email" at bounding box center [464, 222] width 74 height 16
click at [427, 223] on input "Send via Email" at bounding box center [603, 228] width 352 height 29
checkbox input "true"
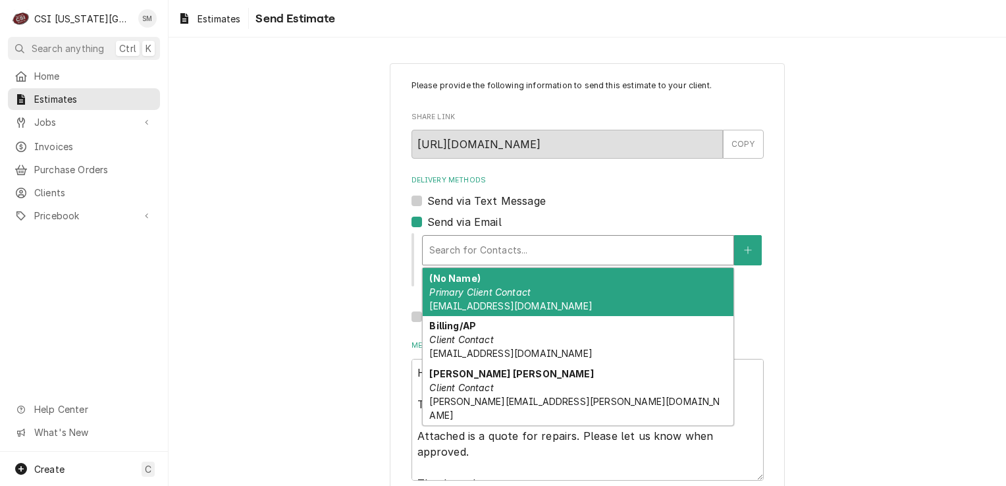
click at [501, 247] on div "Delivery Methods" at bounding box center [578, 250] width 298 height 24
type textarea "x"
type input "p"
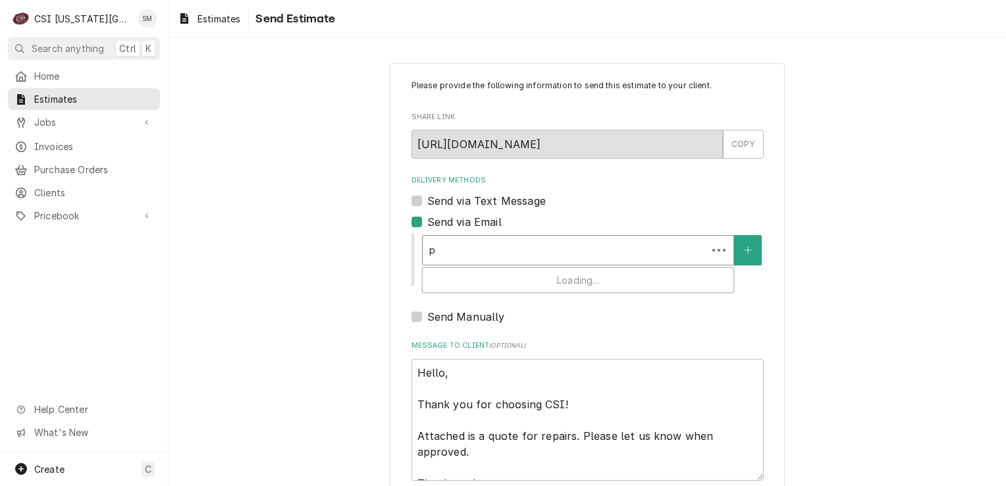
type textarea "x"
type input "ph"
type textarea "x"
type input "phi"
type textarea "x"
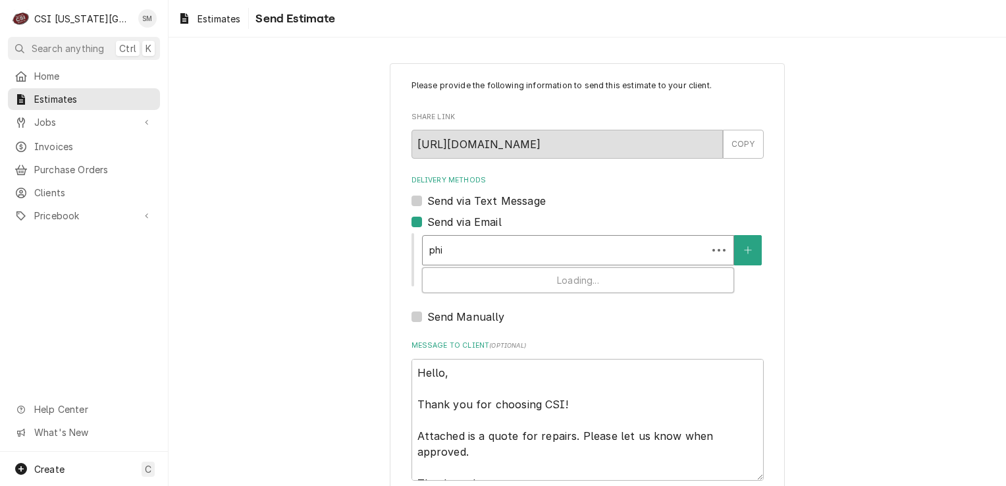
type input "phil"
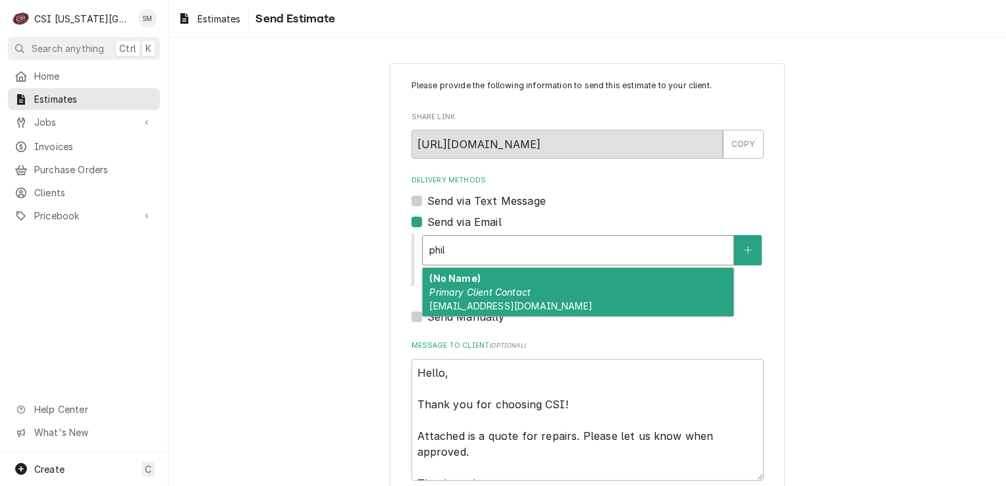
click at [476, 302] on span "[EMAIL_ADDRESS][DOMAIN_NAME]" at bounding box center [510, 305] width 163 height 11
type textarea "x"
click at [476, 287] on div "1 result available for search term phil. Use Up and Down to choose options, pre…" at bounding box center [592, 259] width 343 height 55
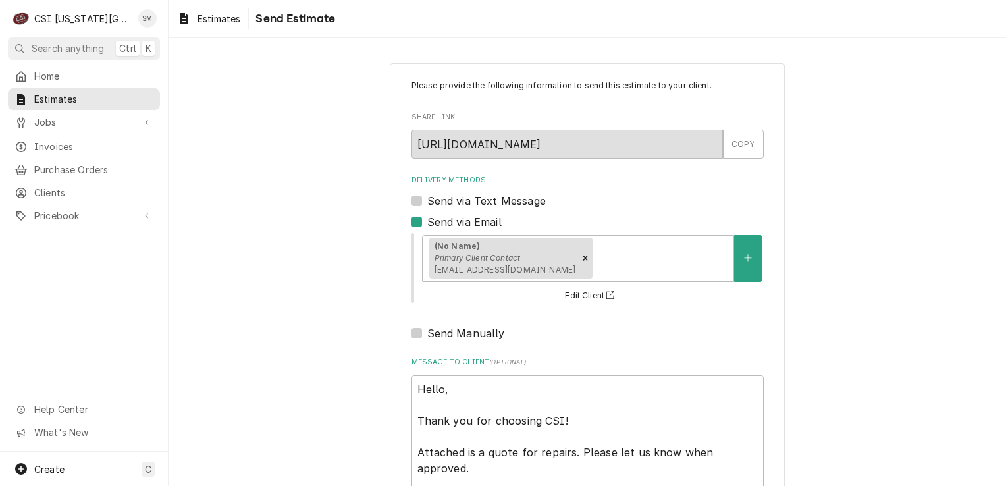
drag, startPoint x: 476, startPoint y: 302, endPoint x: 611, endPoint y: 325, distance: 136.9
click at [611, 325] on div "Delivery Methods Send via Text Message Send via Email (No Name) Primary Client …" at bounding box center [588, 258] width 352 height 166
click at [891, 341] on div "Please provide the following information to send this estimate to your client. …" at bounding box center [588, 314] width 838 height 526
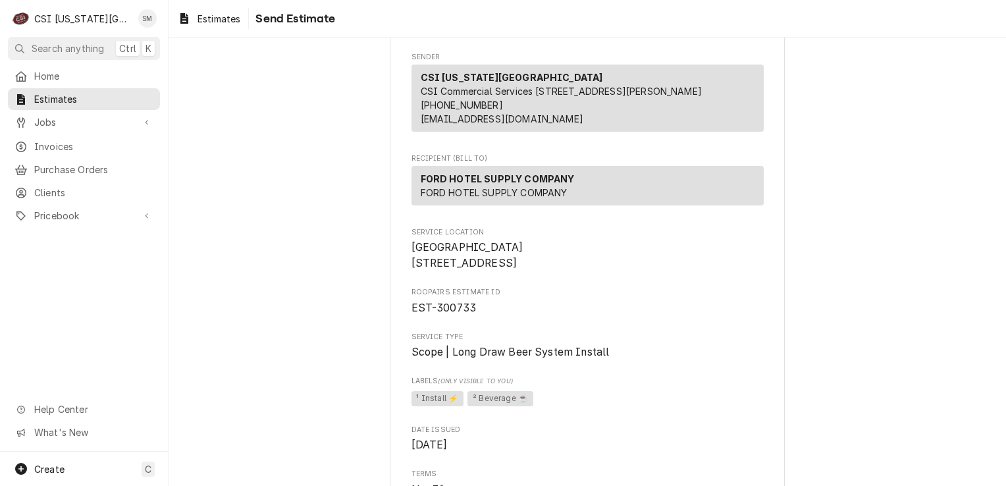
scroll to position [100, 0]
